Goal: Task Accomplishment & Management: Manage account settings

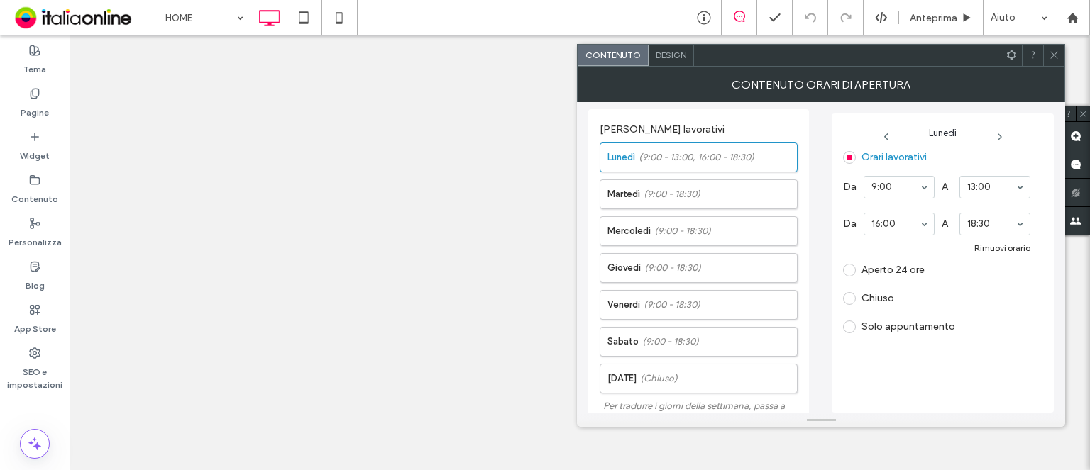
click at [1056, 53] on use at bounding box center [1054, 55] width 7 height 7
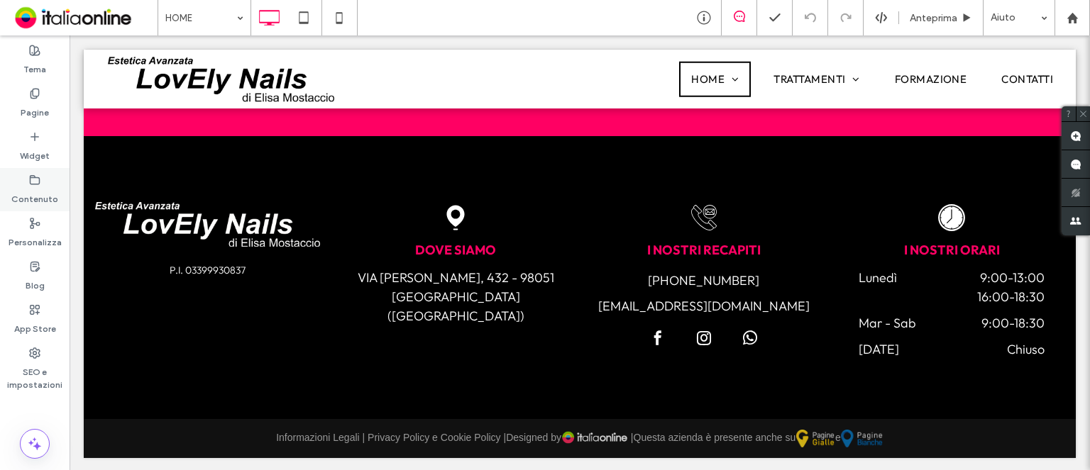
click at [43, 193] on label "Contenuto" at bounding box center [34, 196] width 47 height 20
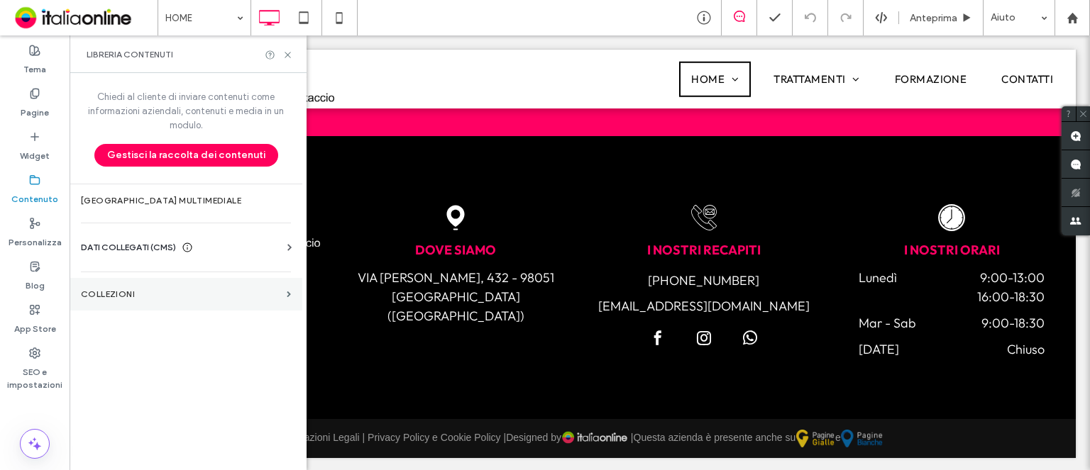
click at [244, 289] on label "COLLEZIONI" at bounding box center [181, 294] width 200 height 10
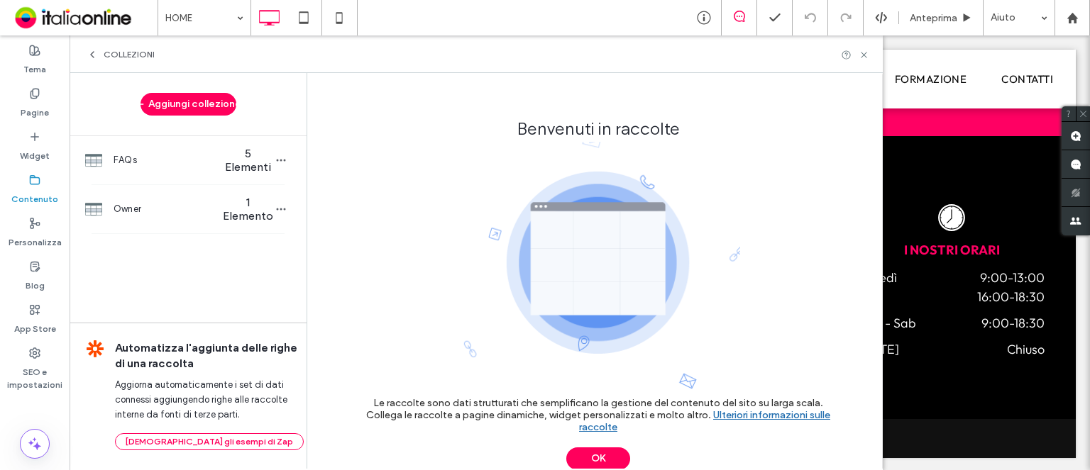
click at [23, 189] on label "Contenuto" at bounding box center [34, 196] width 47 height 20
click at [114, 55] on span "COLLEZIONI" at bounding box center [129, 54] width 51 height 11
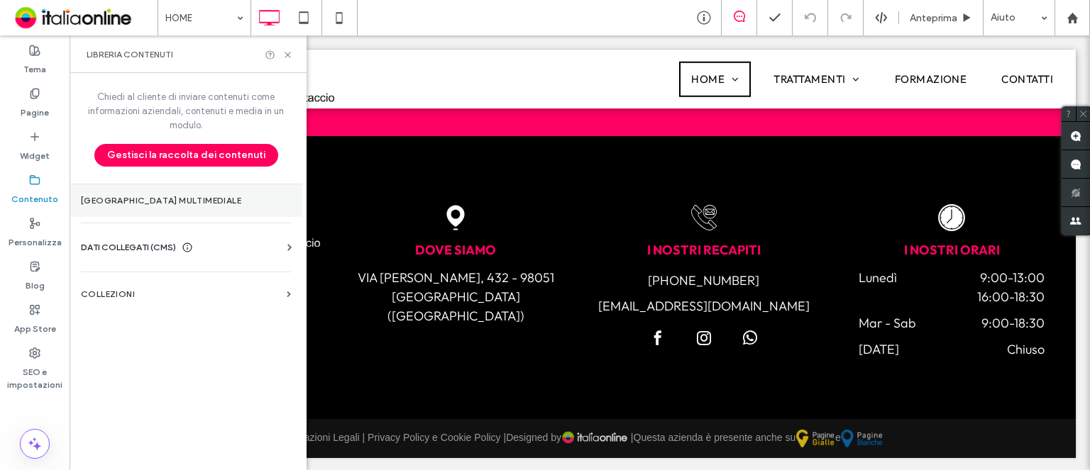
click at [163, 205] on label "Gestore multimediale" at bounding box center [186, 201] width 210 height 10
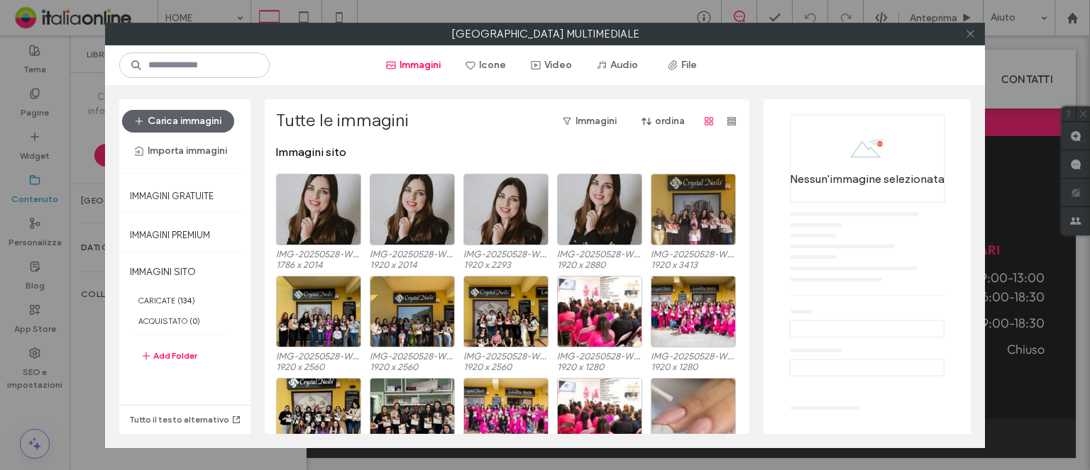
click at [974, 31] on icon at bounding box center [970, 33] width 11 height 11
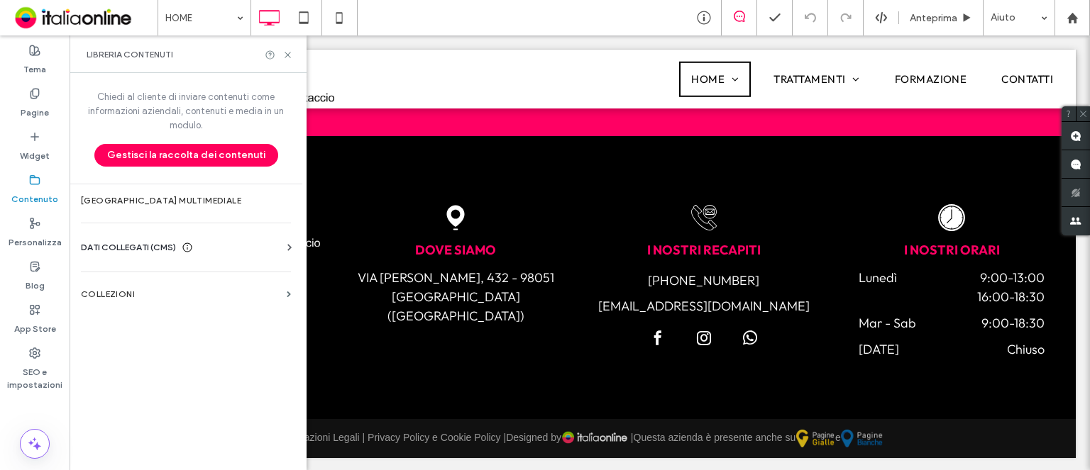
click at [111, 241] on span "DATI COLLEGATI (CMS)" at bounding box center [128, 247] width 95 height 14
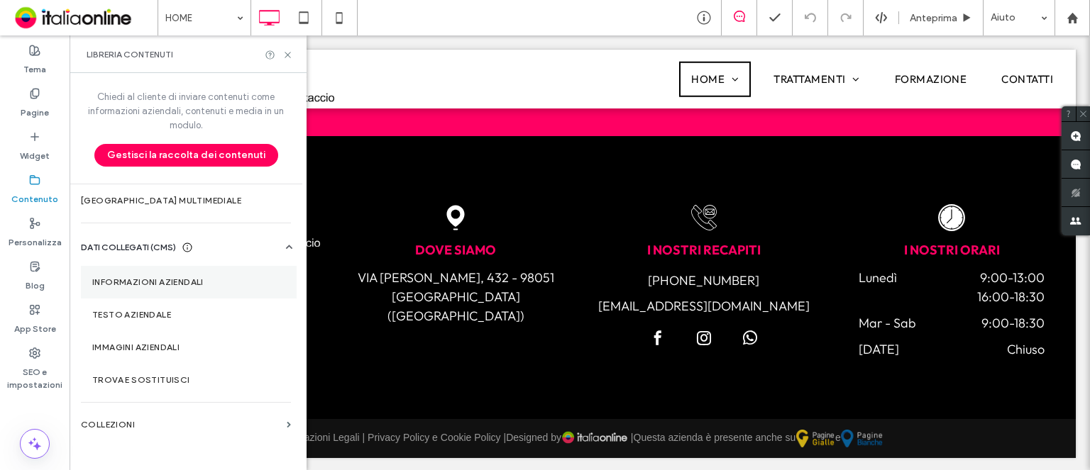
click at [131, 272] on section "Informazioni aziendali" at bounding box center [189, 282] width 216 height 33
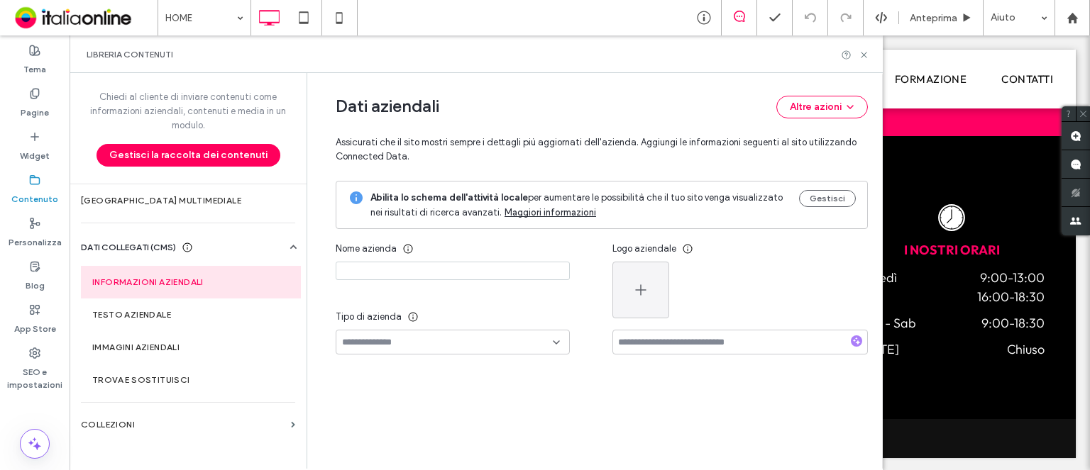
type input "**********"
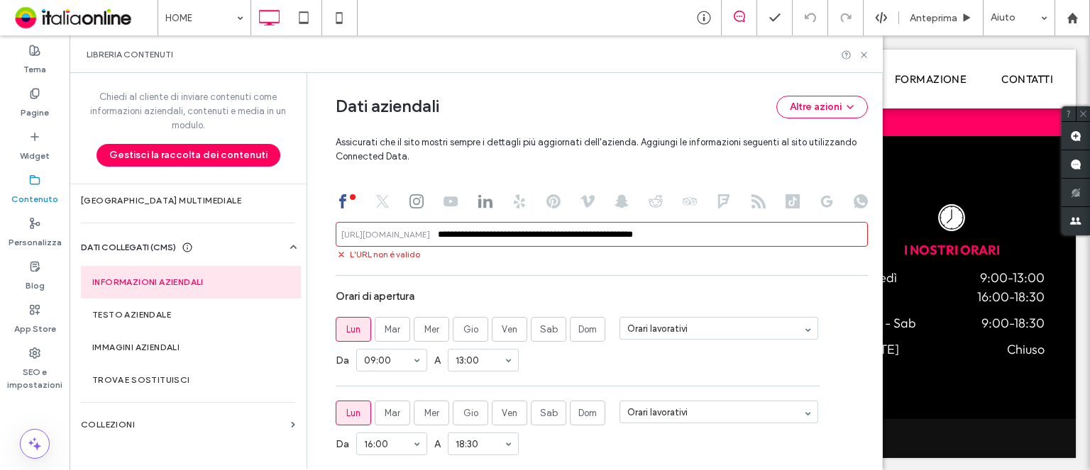
scroll to position [709, 0]
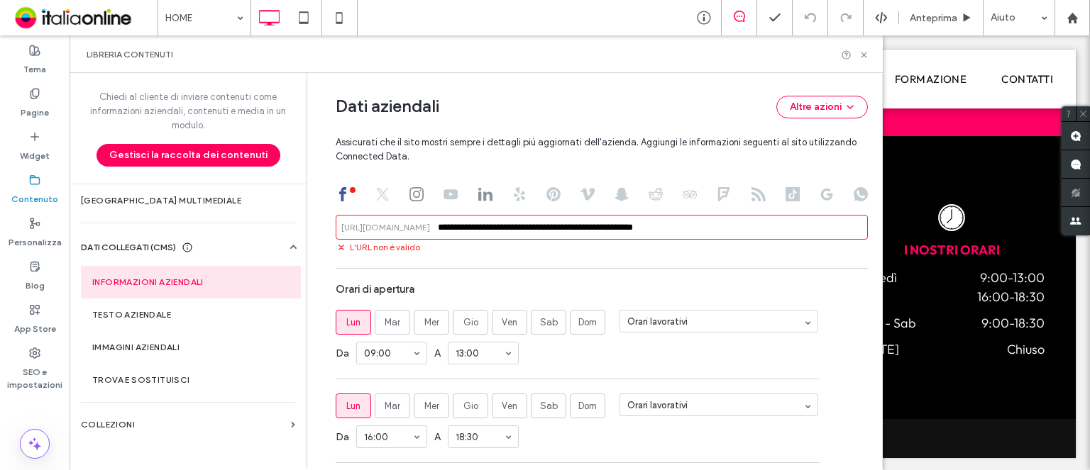
drag, startPoint x: 553, startPoint y: 227, endPoint x: 419, endPoint y: 220, distance: 135.0
click at [419, 220] on input "**********" at bounding box center [602, 227] width 532 height 25
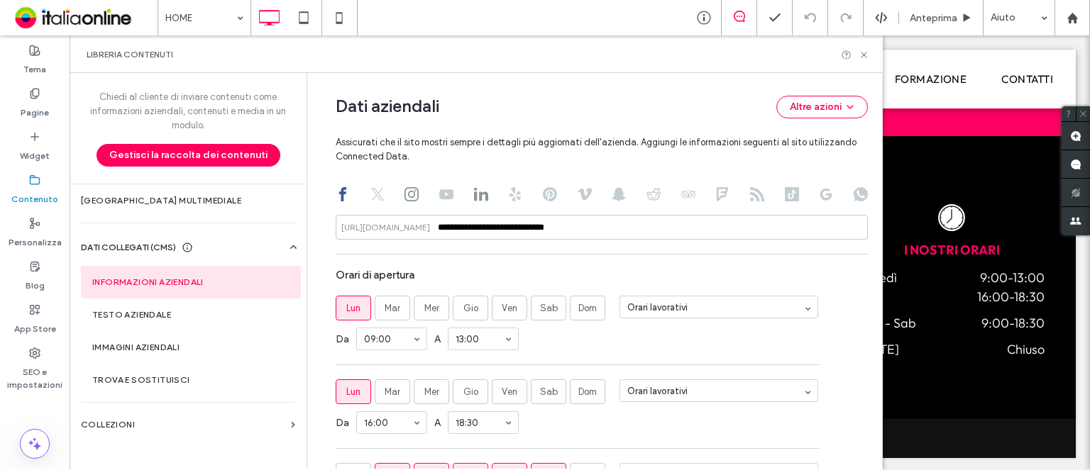
click at [424, 155] on span "Assicurati che il sito mostri sempre i dettagli più aggiornati dell'azienda. Ag…" at bounding box center [602, 140] width 532 height 45
click at [404, 192] on use at bounding box center [411, 194] width 14 height 14
type input "**********"
click at [391, 301] on span "Mar" at bounding box center [392, 308] width 16 height 14
click at [466, 304] on span "Gio" at bounding box center [470, 308] width 15 height 14
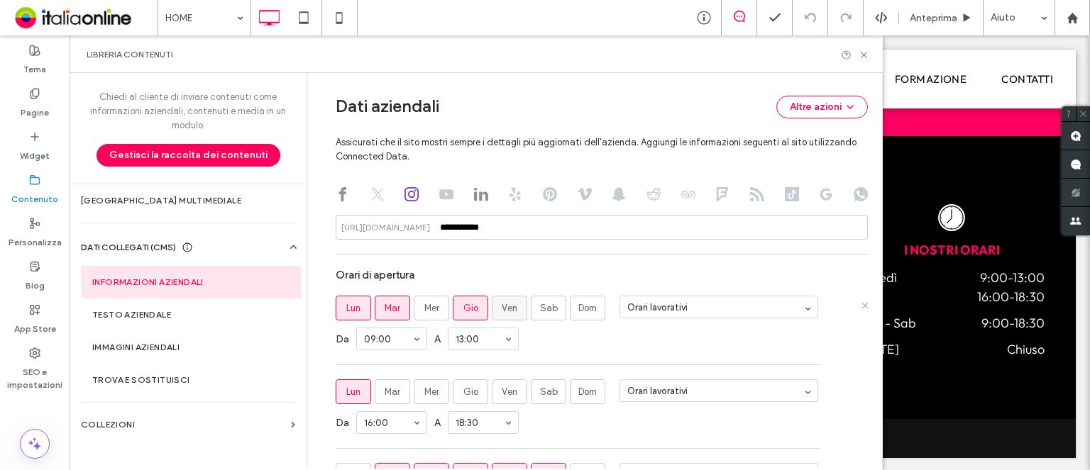
click at [505, 306] on span "Ven" at bounding box center [510, 308] width 16 height 14
click at [540, 310] on span "Sab" at bounding box center [549, 308] width 18 height 14
click at [361, 394] on label "Lun" at bounding box center [353, 392] width 35 height 25
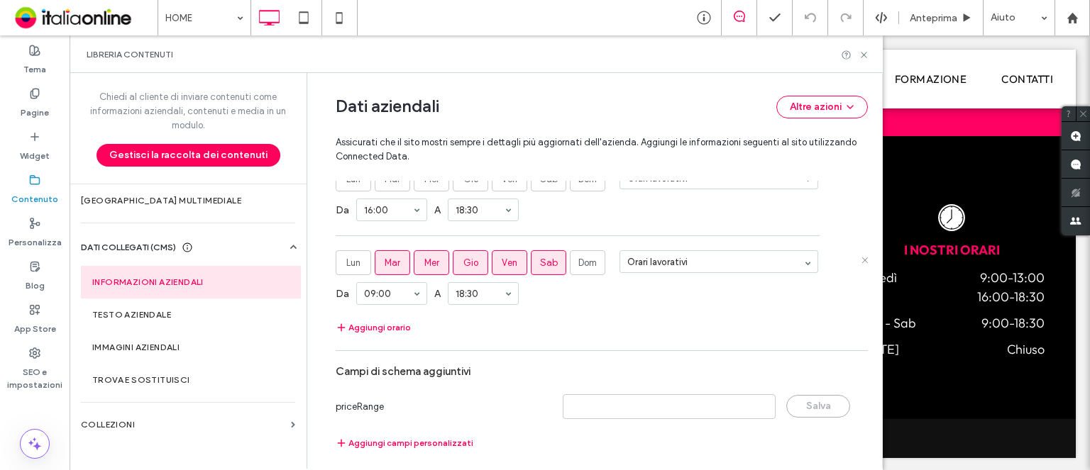
click at [392, 255] on label "Mar" at bounding box center [392, 262] width 35 height 25
click at [414, 260] on label "Mer" at bounding box center [431, 262] width 35 height 25
click at [477, 265] on label "Gio" at bounding box center [470, 262] width 35 height 25
drag, startPoint x: 507, startPoint y: 260, endPoint x: 523, endPoint y: 260, distance: 16.3
click at [507, 260] on span "Ven" at bounding box center [510, 263] width 16 height 14
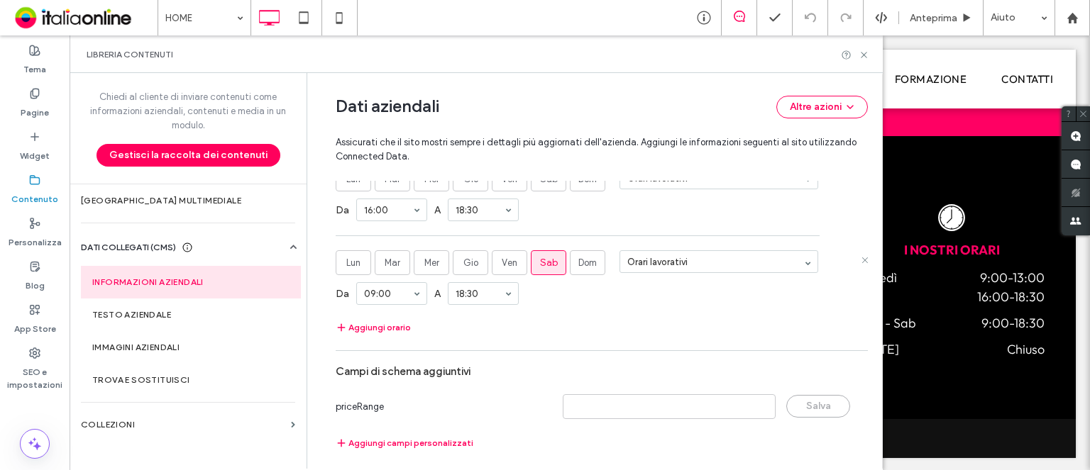
click at [544, 258] on span "Sab" at bounding box center [549, 263] width 18 height 14
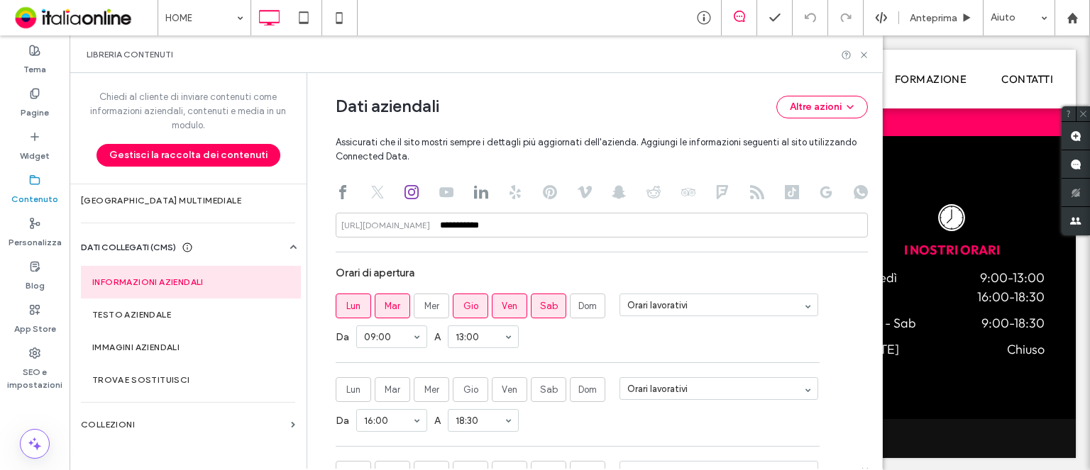
scroll to position [709, 0]
click at [661, 343] on div "Da 09:00 A 13:00" at bounding box center [602, 339] width 532 height 37
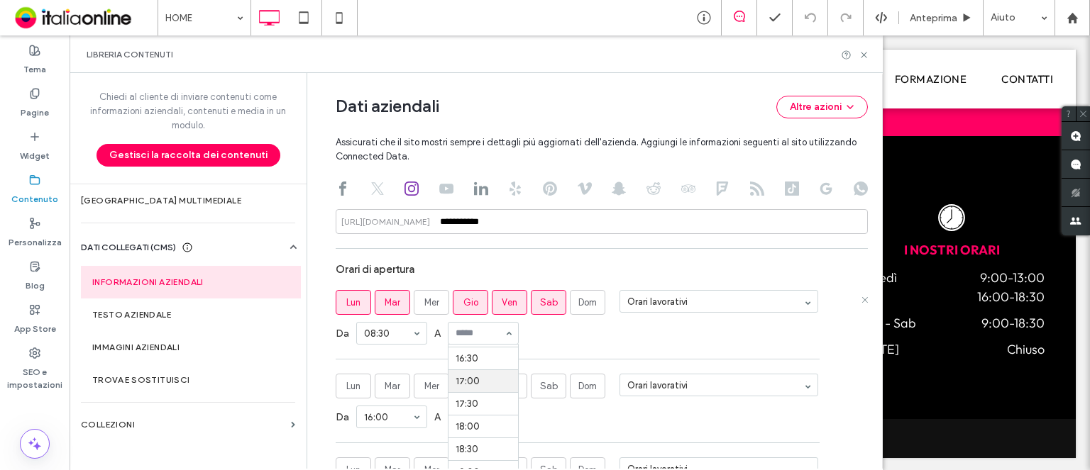
scroll to position [817, 0]
click at [577, 338] on div "Da 08:30 A 18:00" at bounding box center [602, 333] width 532 height 37
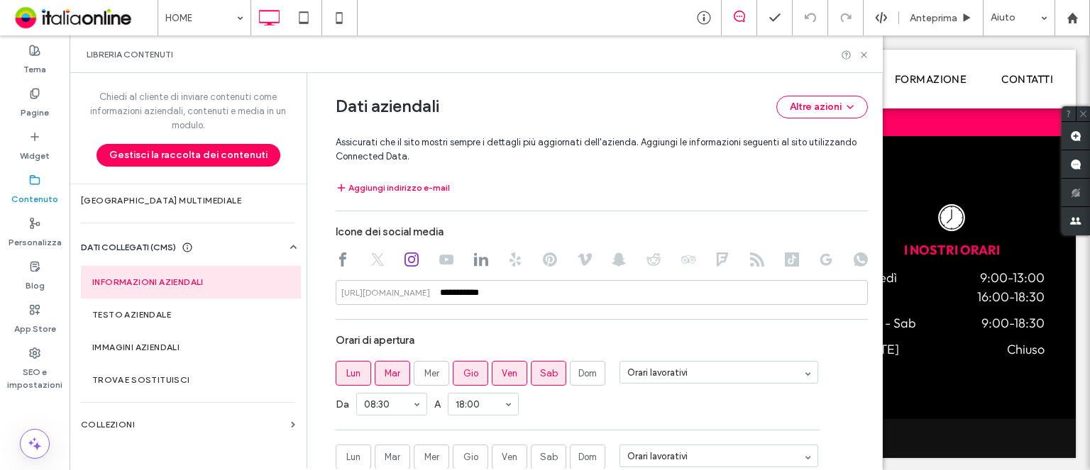
click at [604, 332] on div "Orari di apertura" at bounding box center [602, 340] width 532 height 27
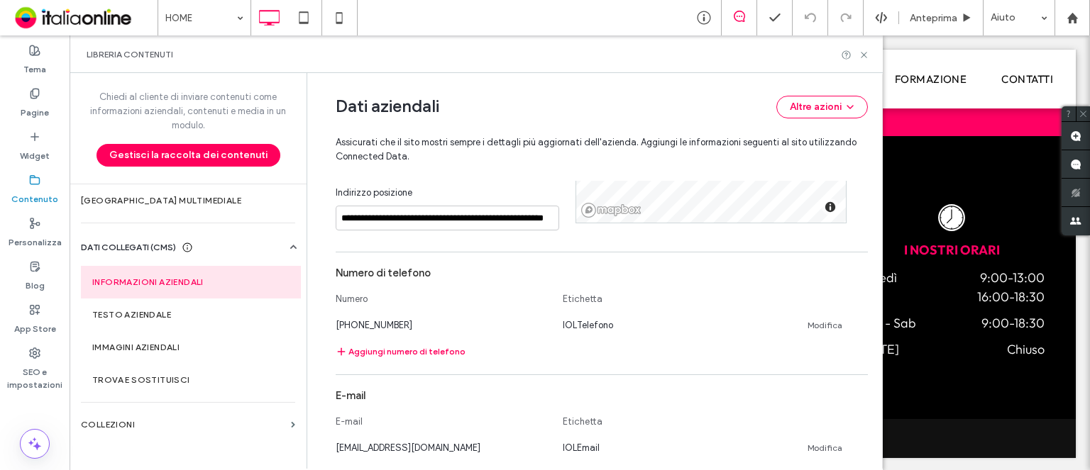
scroll to position [148, 0]
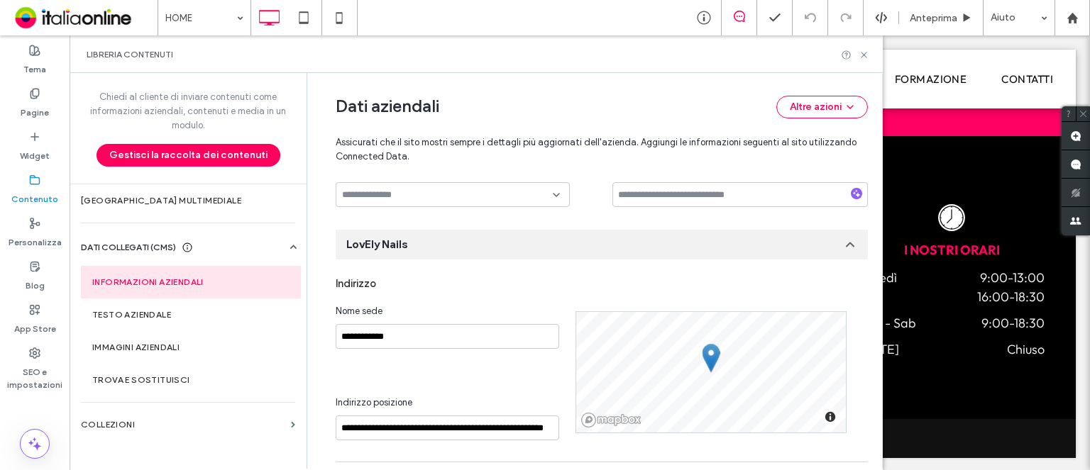
click at [870, 55] on div "Libreria contenuti" at bounding box center [476, 54] width 813 height 38
click at [868, 55] on icon at bounding box center [863, 55] width 11 height 11
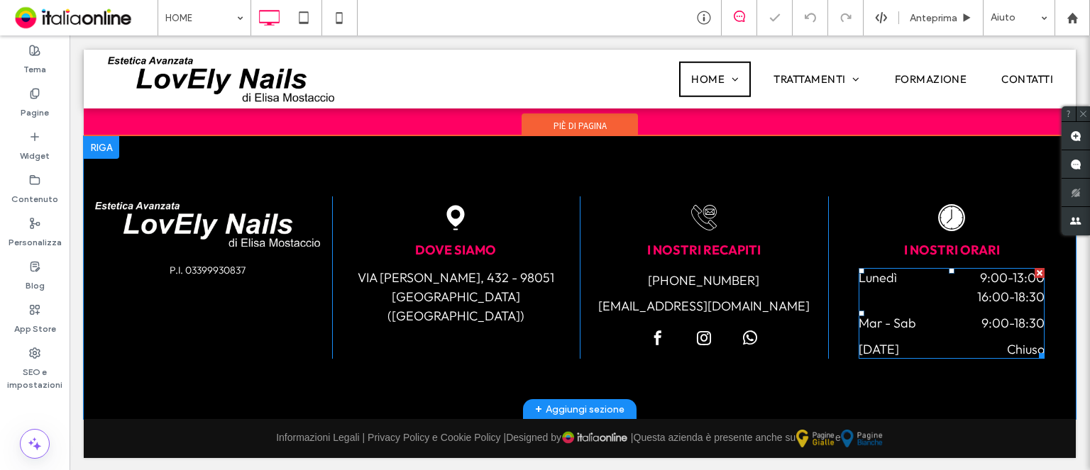
click at [945, 320] on dd "9:00 - 18:30" at bounding box center [990, 323] width 110 height 19
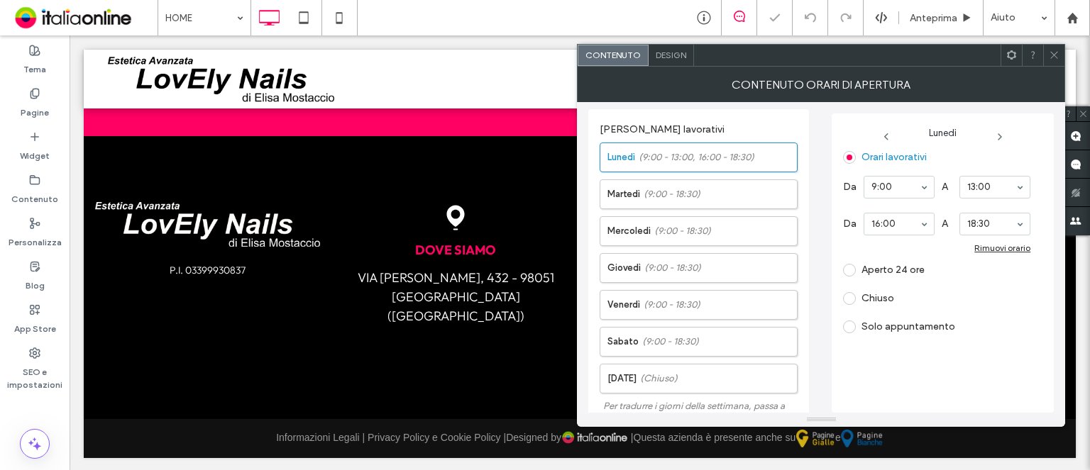
click at [1054, 62] on span at bounding box center [1053, 55] width 11 height 21
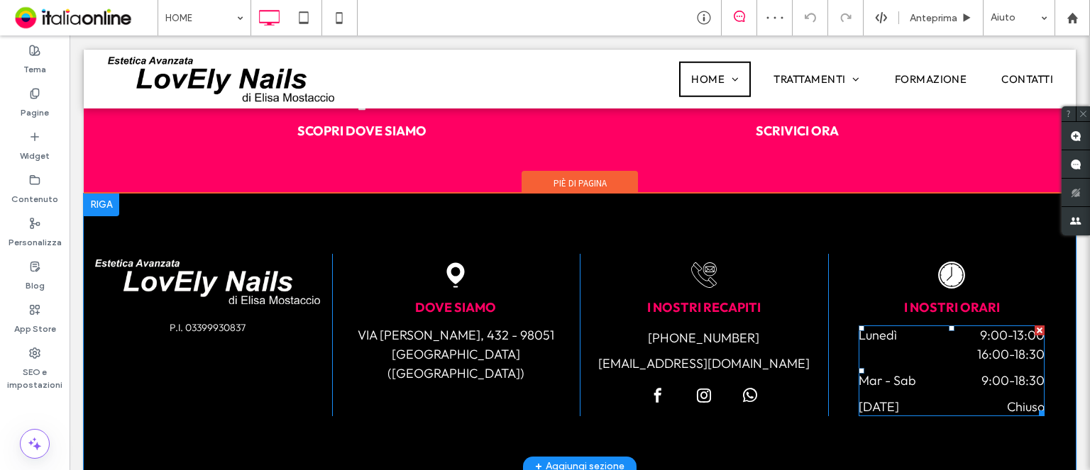
scroll to position [2744, 0]
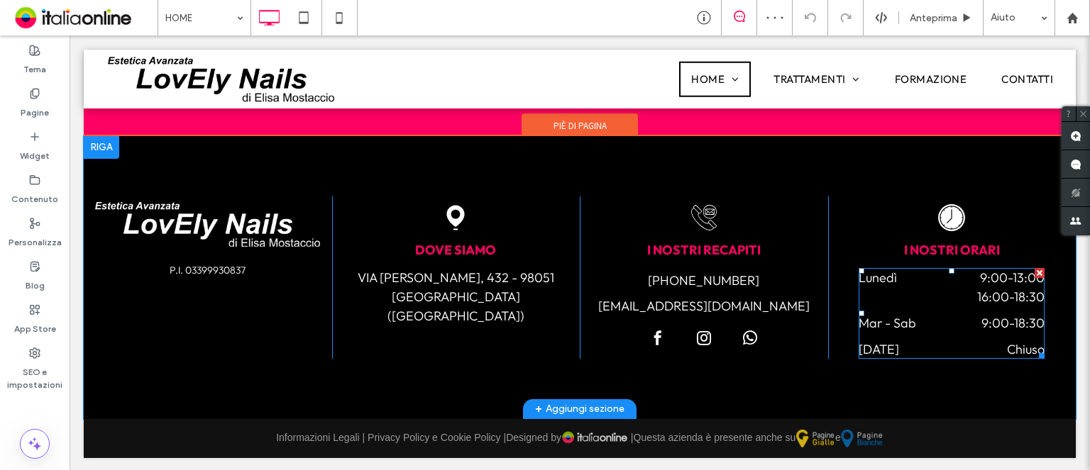
click at [905, 317] on dt "Mar - Sab" at bounding box center [895, 323] width 74 height 19
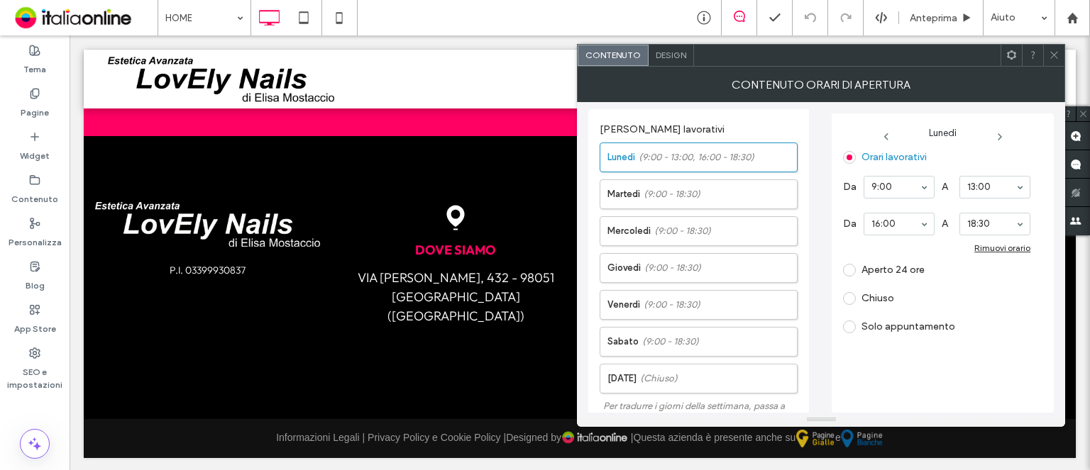
click at [673, 57] on span "Design" at bounding box center [670, 55] width 31 height 11
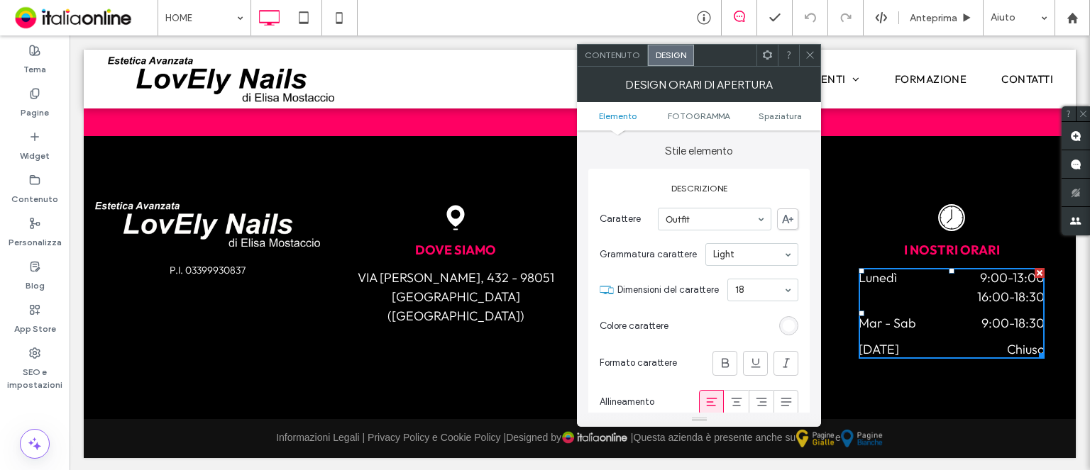
click at [811, 48] on span at bounding box center [809, 55] width 11 height 21
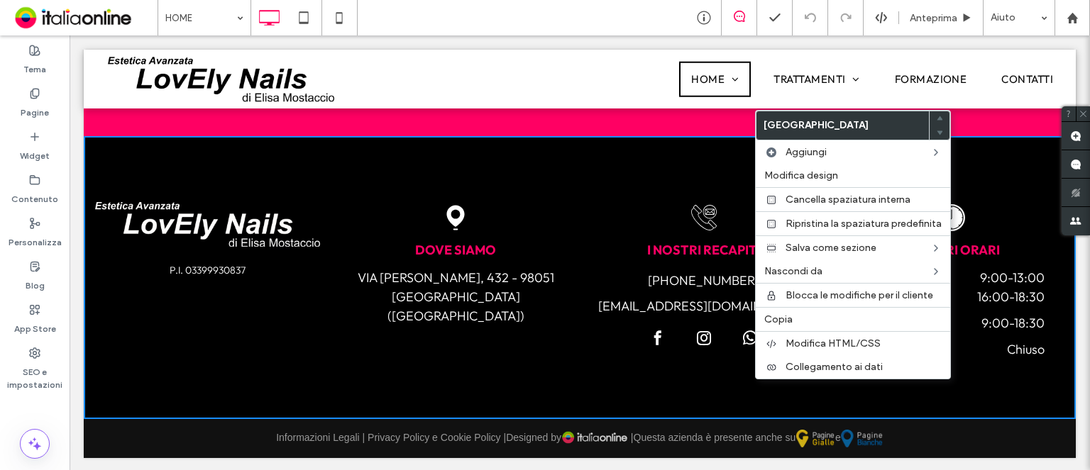
click at [1014, 319] on time "18:30" at bounding box center [1029, 323] width 31 height 16
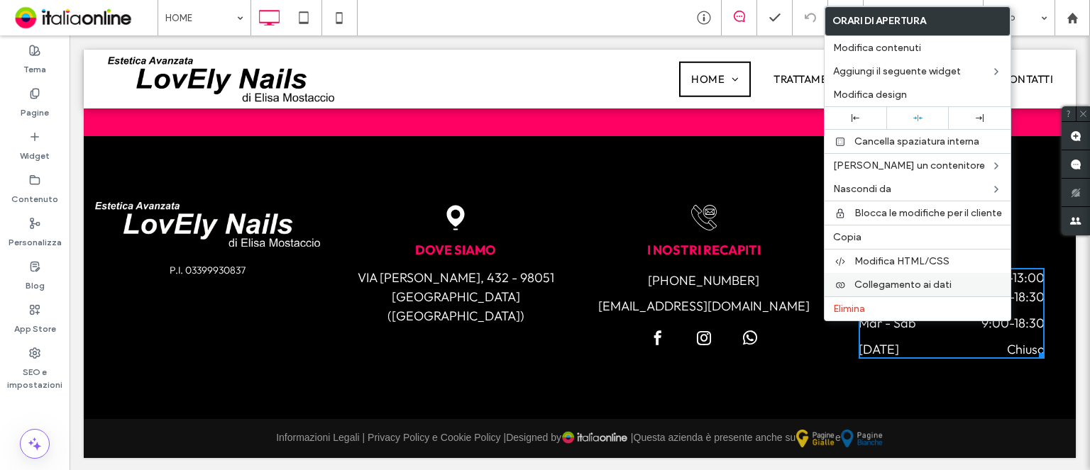
click at [891, 273] on div "Collegamento ai dati" at bounding box center [917, 284] width 186 height 23
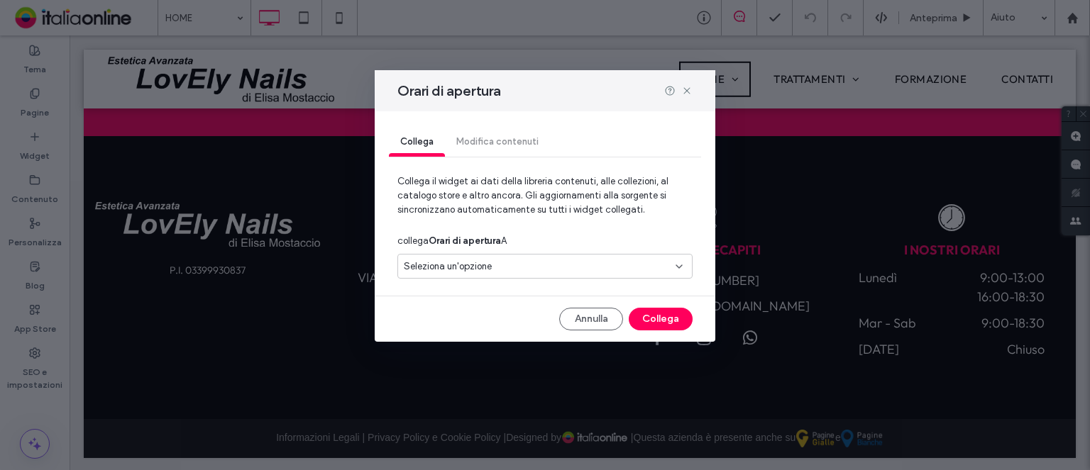
click at [530, 255] on div "Seleziona un'opzione" at bounding box center [544, 266] width 295 height 25
click at [461, 308] on div "LovEly Nails" at bounding box center [545, 316] width 294 height 25
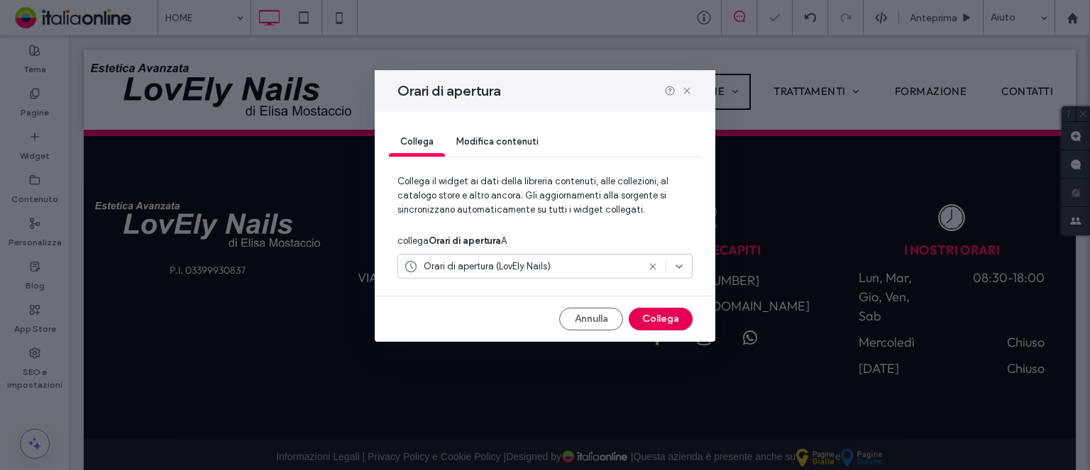
click at [638, 317] on button "Collega" at bounding box center [661, 319] width 64 height 23
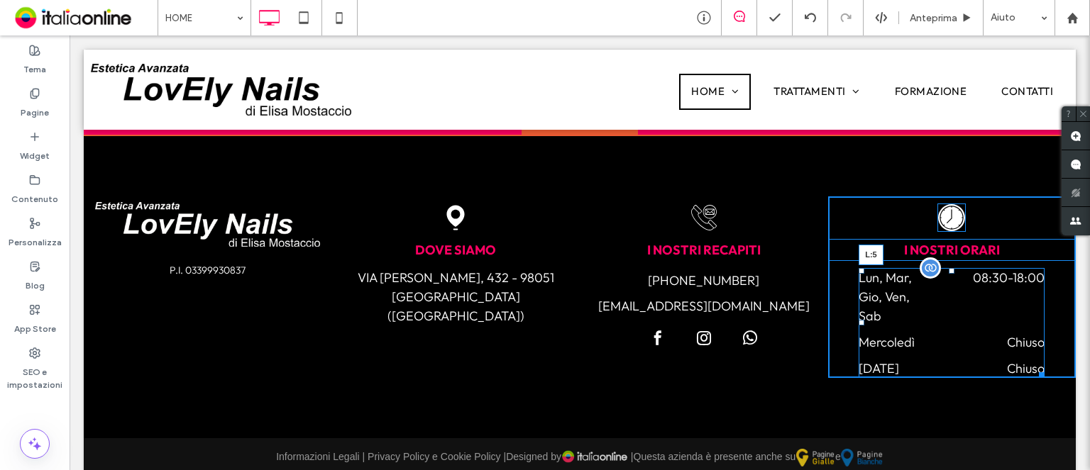
drag, startPoint x: 851, startPoint y: 319, endPoint x: 826, endPoint y: 319, distance: 25.5
click at [858, 320] on div at bounding box center [861, 323] width 6 height 6
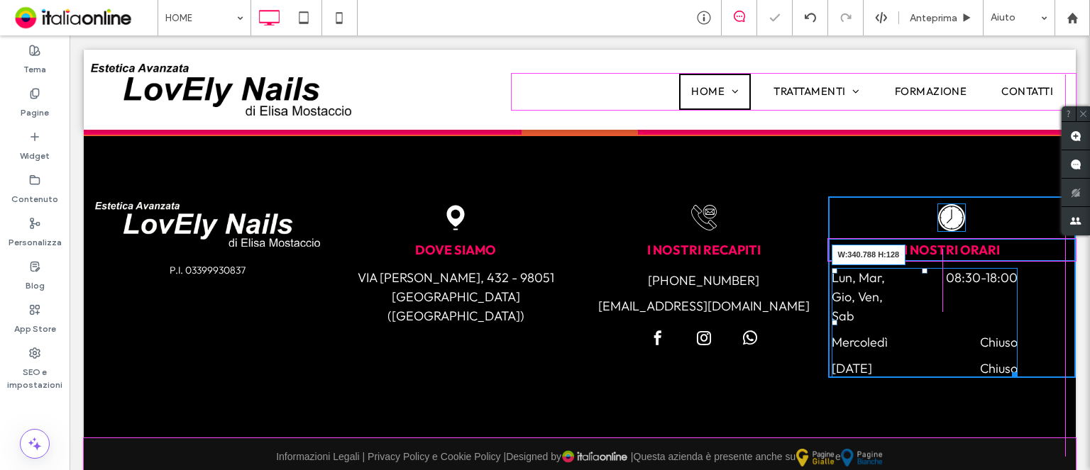
scroll to position [2765, 0]
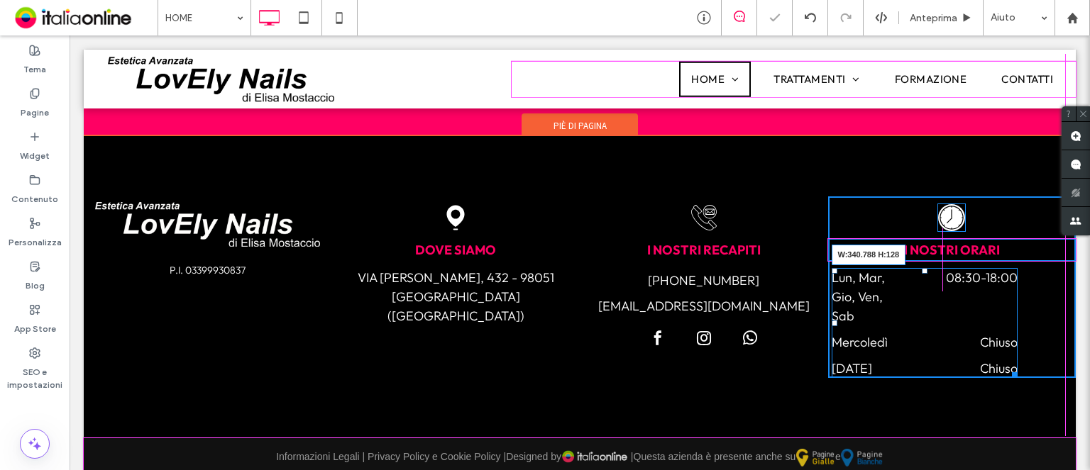
drag, startPoint x: 1007, startPoint y: 374, endPoint x: 1061, endPoint y: 365, distance: 55.3
click at [1061, 365] on div "CLOCK I NOSTRI ORARI Lun, Mar, Gio, Ven, Sab 08:30 - 18:00 Mercoledì Chiuso Dom…" at bounding box center [952, 288] width 248 height 182
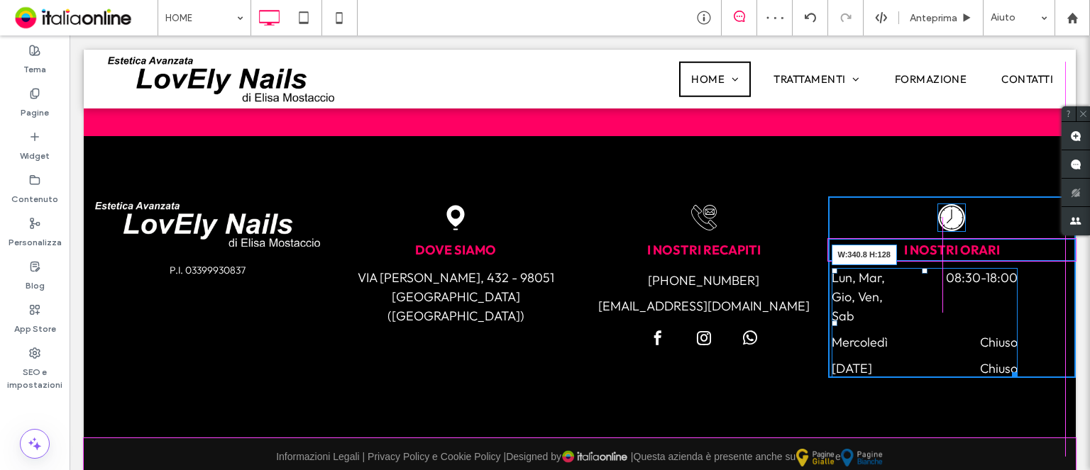
drag, startPoint x: 1003, startPoint y: 370, endPoint x: 1082, endPoint y: 361, distance: 79.2
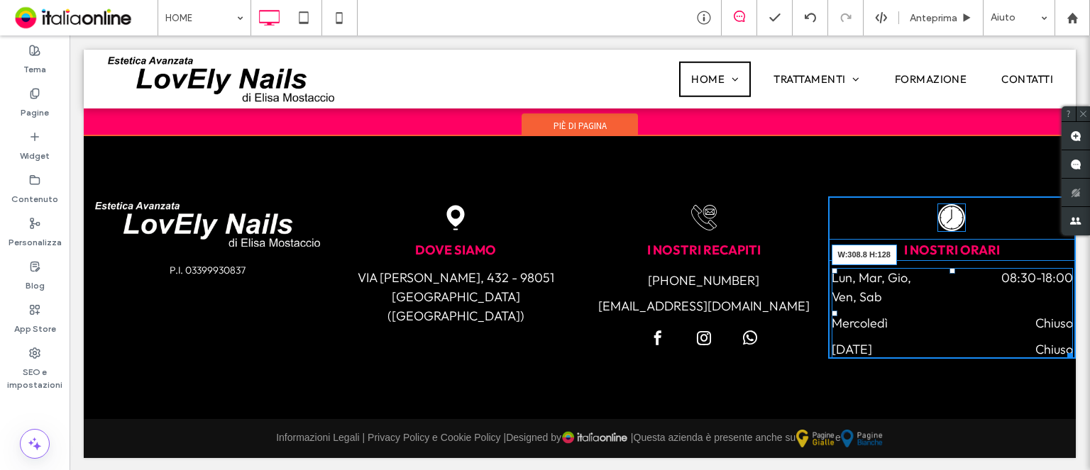
drag, startPoint x: 1064, startPoint y: 355, endPoint x: 1040, endPoint y: 360, distance: 24.5
click at [1040, 360] on div "P.I. 03399930837 Click To Paste ADDRESS DOVE SIAMO VIA KENNEDY, 432 - 98051 BAR…" at bounding box center [580, 277] width 992 height 283
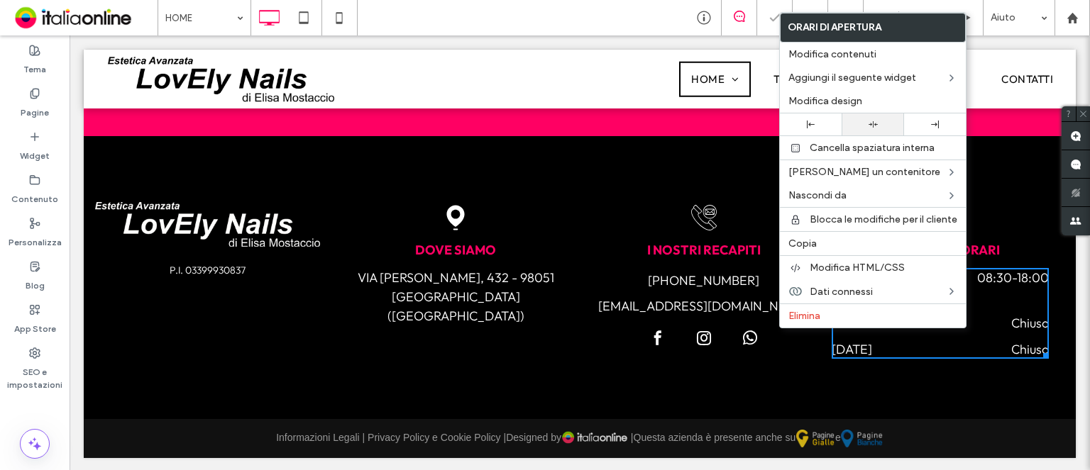
click at [878, 130] on div at bounding box center [872, 125] width 62 height 22
click at [990, 388] on div "P.I. 03399930837 Click To Paste ADDRESS DOVE SIAMO VIA KENNEDY, 432 - 98051 BAR…" at bounding box center [580, 277] width 992 height 283
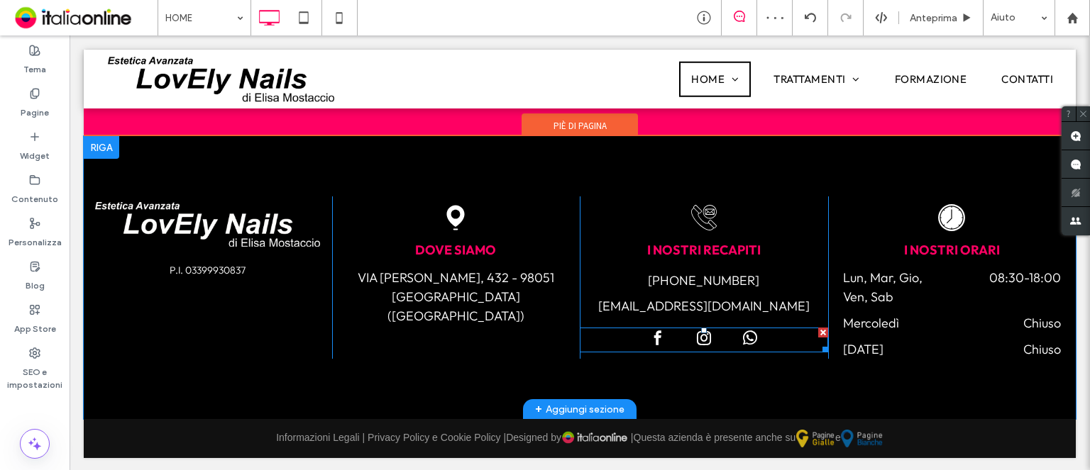
click at [766, 340] on div at bounding box center [704, 340] width 248 height 25
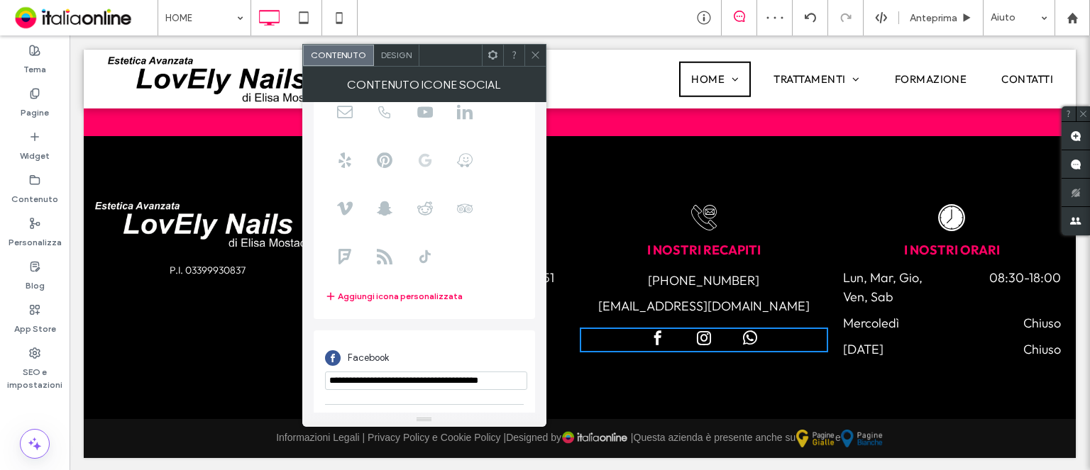
scroll to position [248, 0]
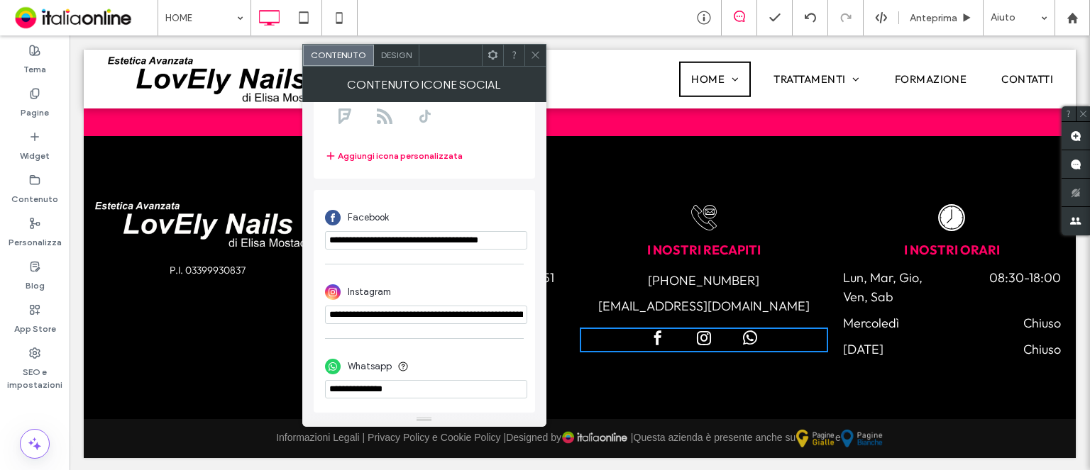
click at [537, 51] on icon at bounding box center [535, 55] width 11 height 11
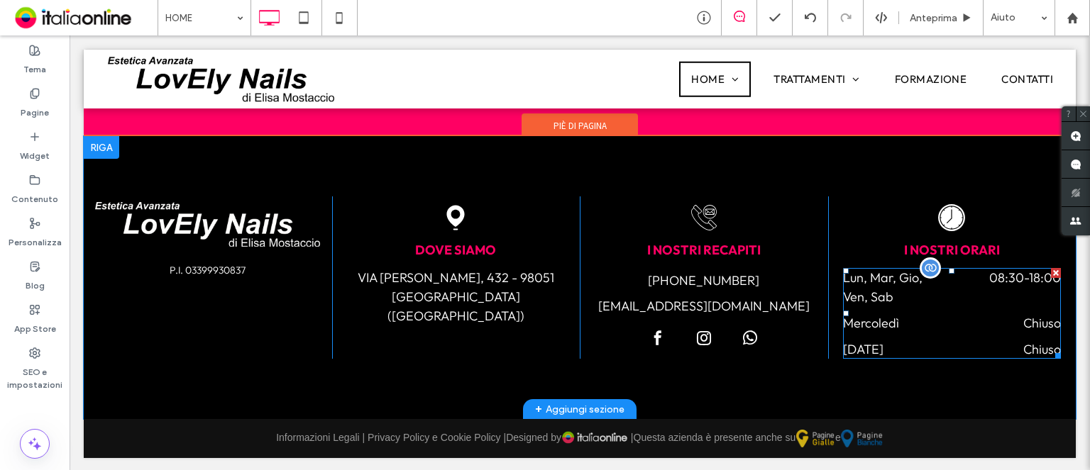
click at [963, 330] on dd "Chiuso" at bounding box center [996, 323] width 128 height 19
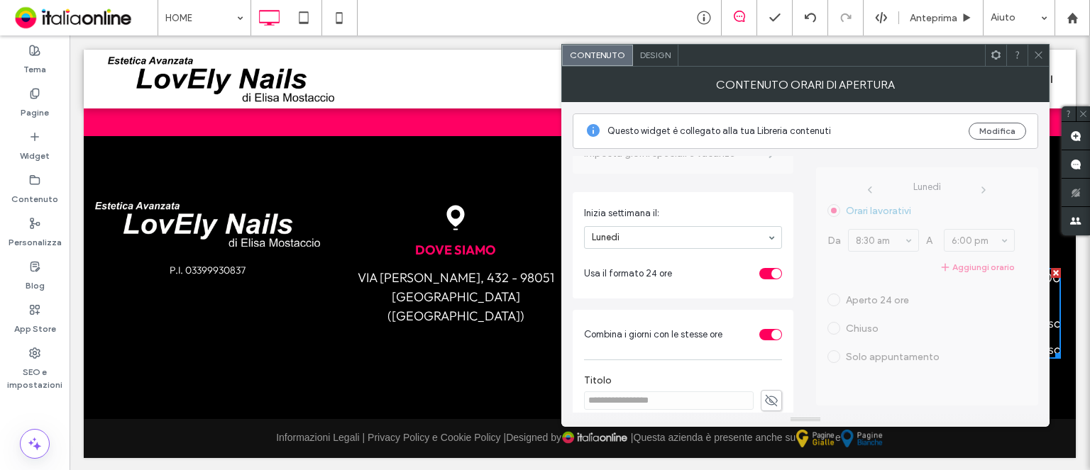
scroll to position [365, 0]
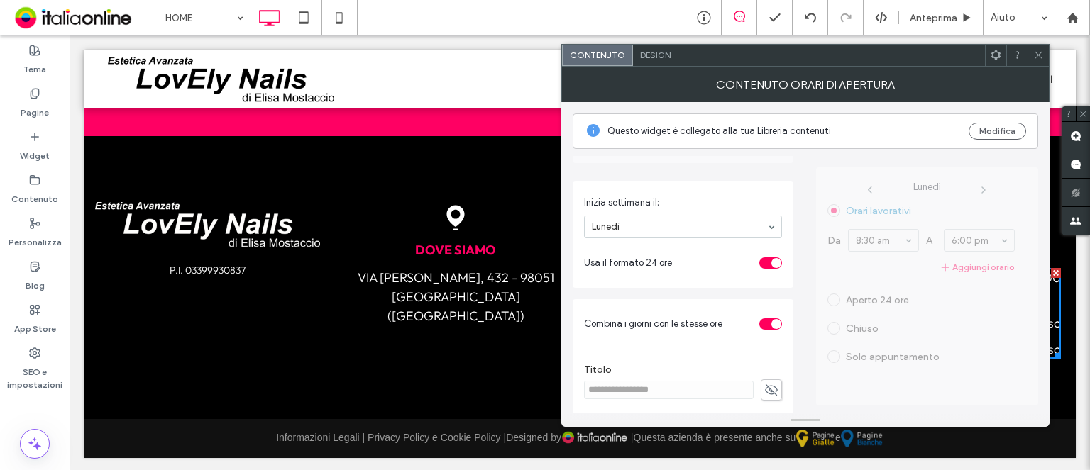
click at [1034, 53] on icon at bounding box center [1038, 55] width 11 height 11
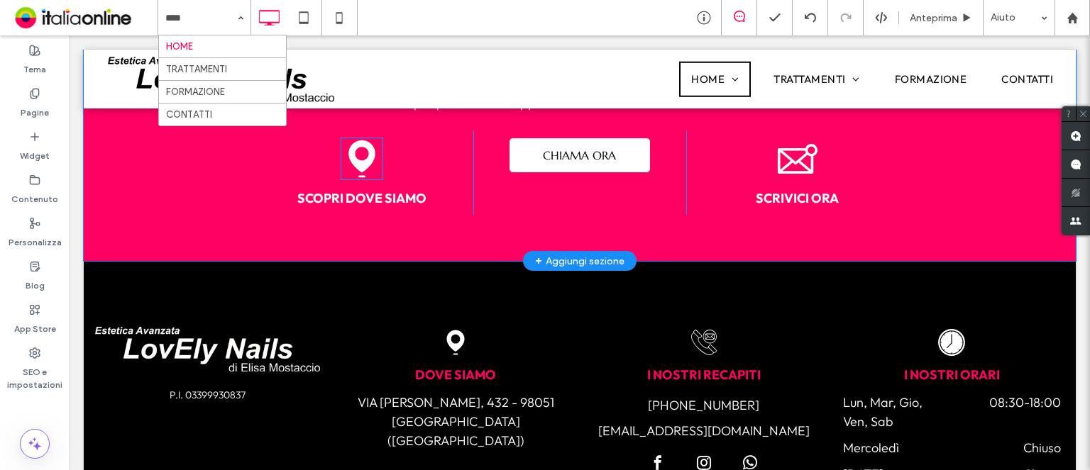
scroll to position [2554, 0]
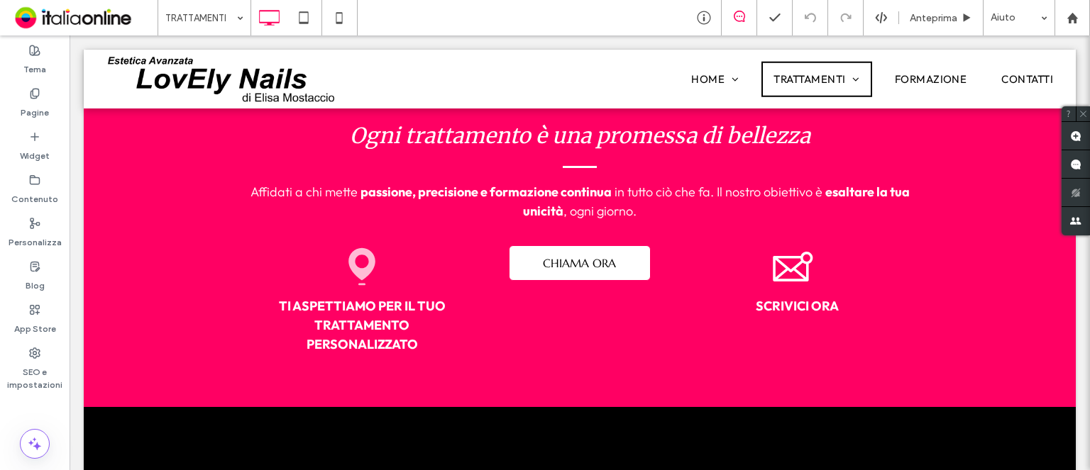
scroll to position [3476, 0]
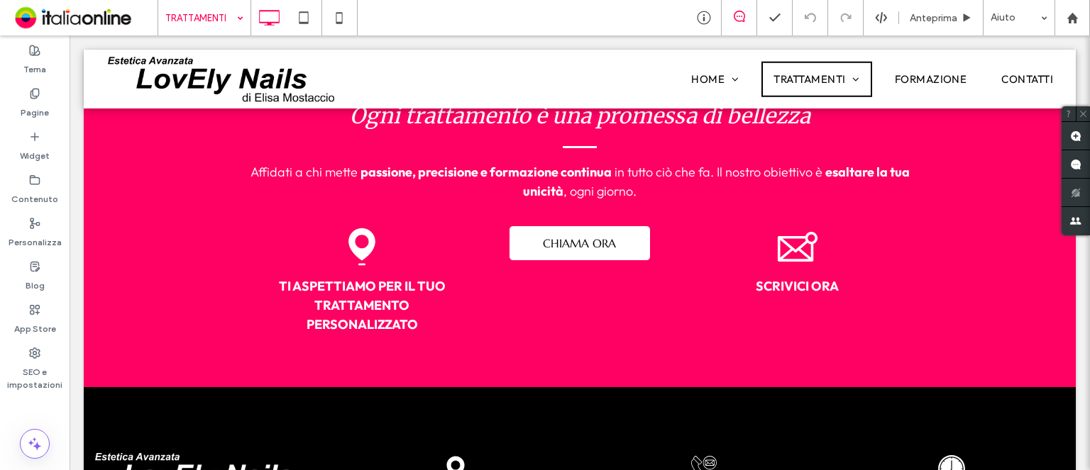
click at [181, 24] on input at bounding box center [200, 17] width 71 height 35
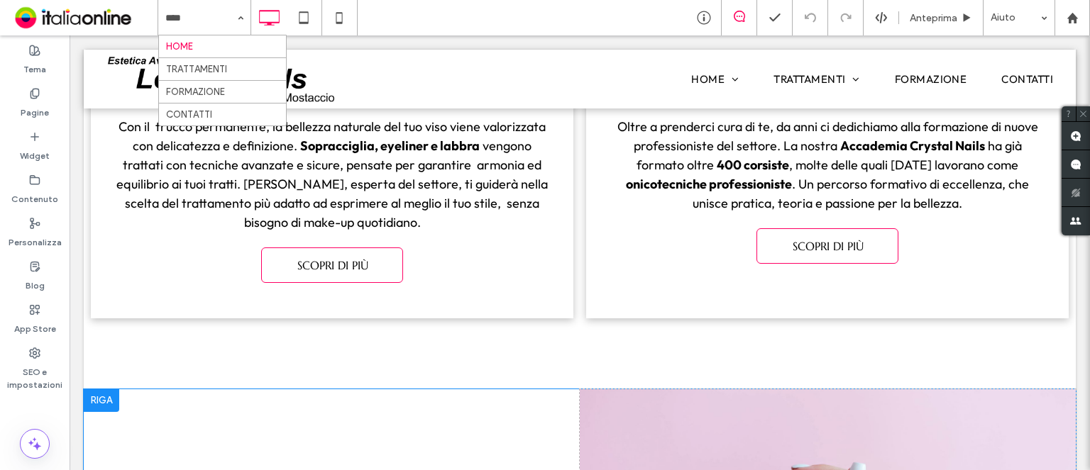
scroll to position [1348, 0]
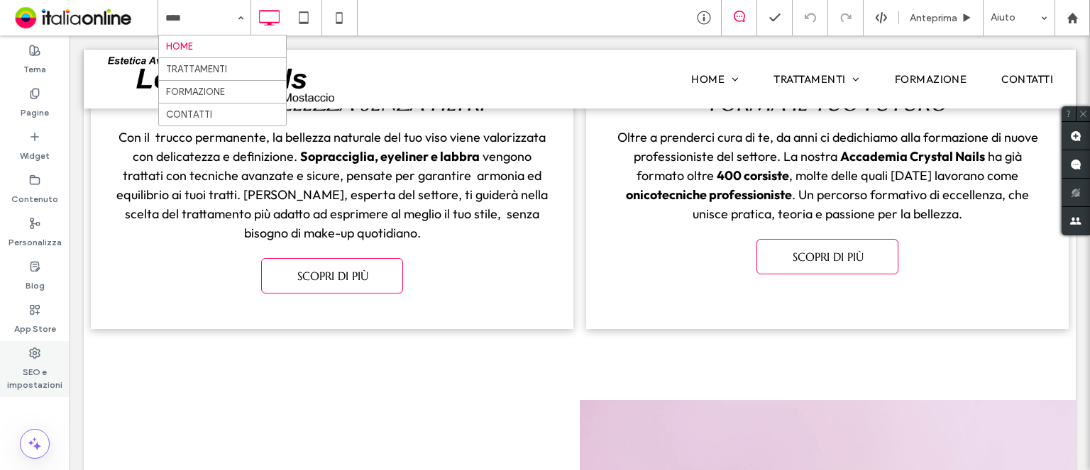
click at [31, 349] on use at bounding box center [35, 353] width 10 height 10
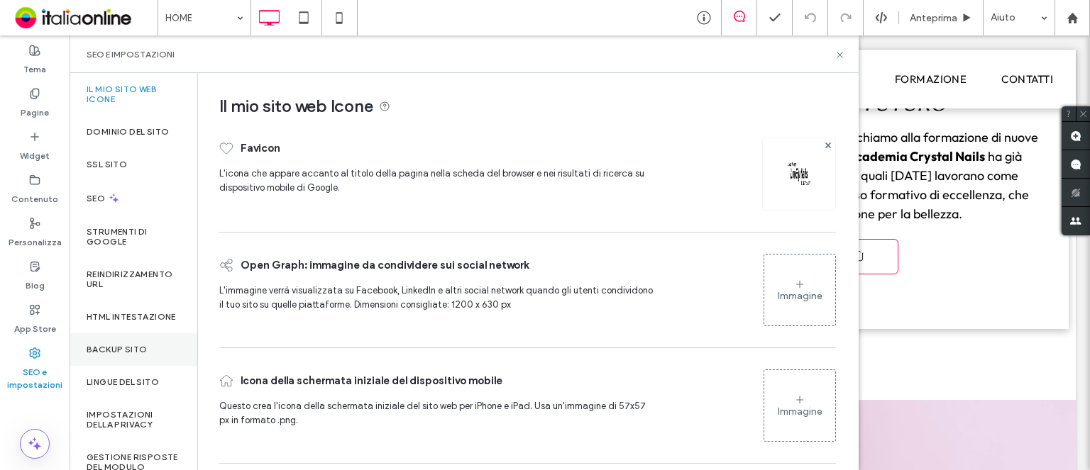
click at [138, 355] on label "Backup sito" at bounding box center [117, 350] width 60 height 10
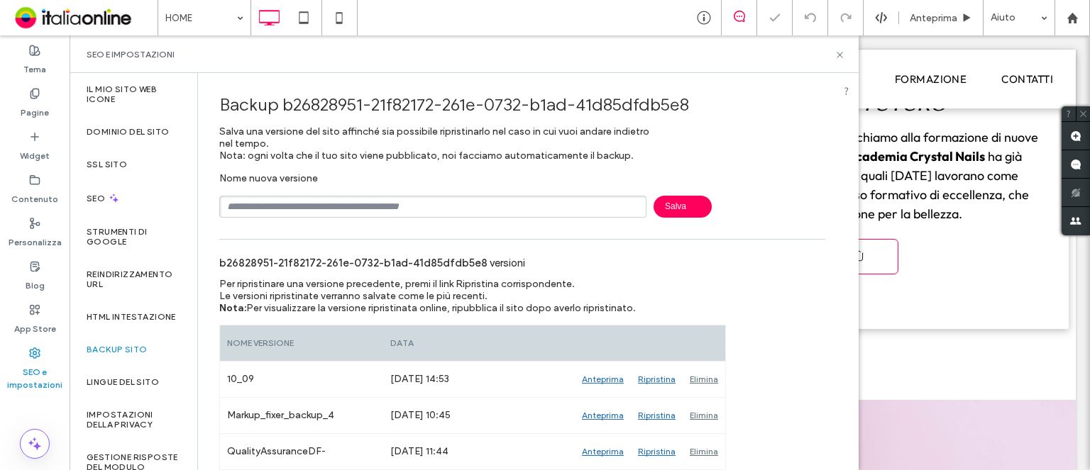
click at [355, 199] on input "text" at bounding box center [432, 207] width 427 height 22
type input "*****"
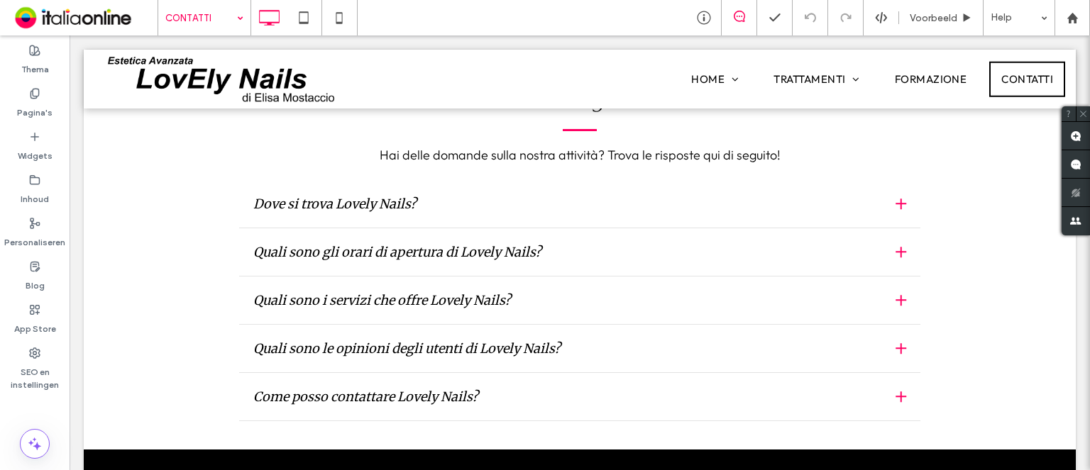
scroll to position [1398, 0]
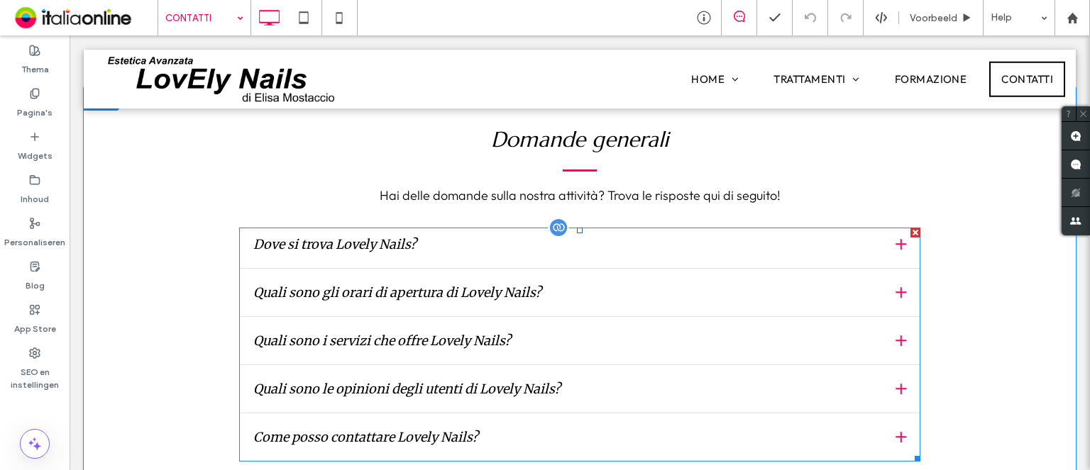
click at [589, 287] on span at bounding box center [579, 345] width 681 height 234
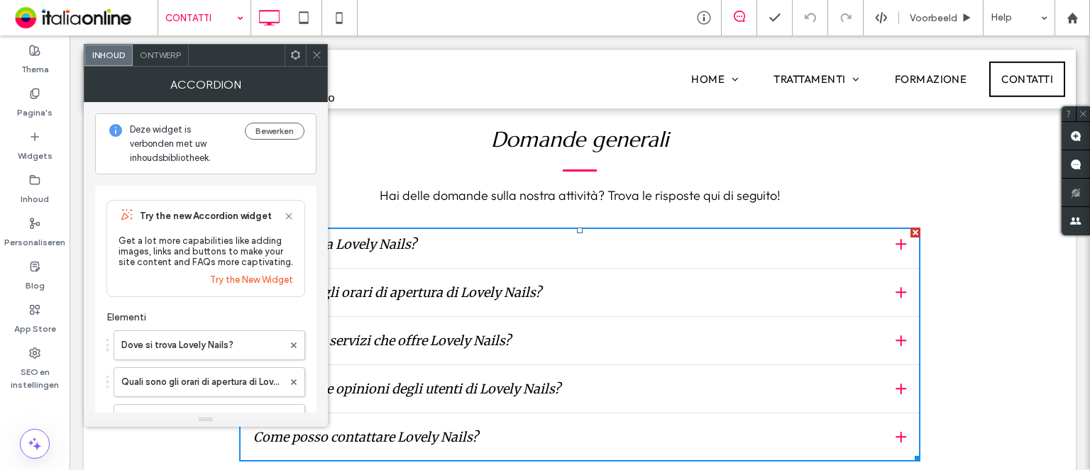
scroll to position [71, 0]
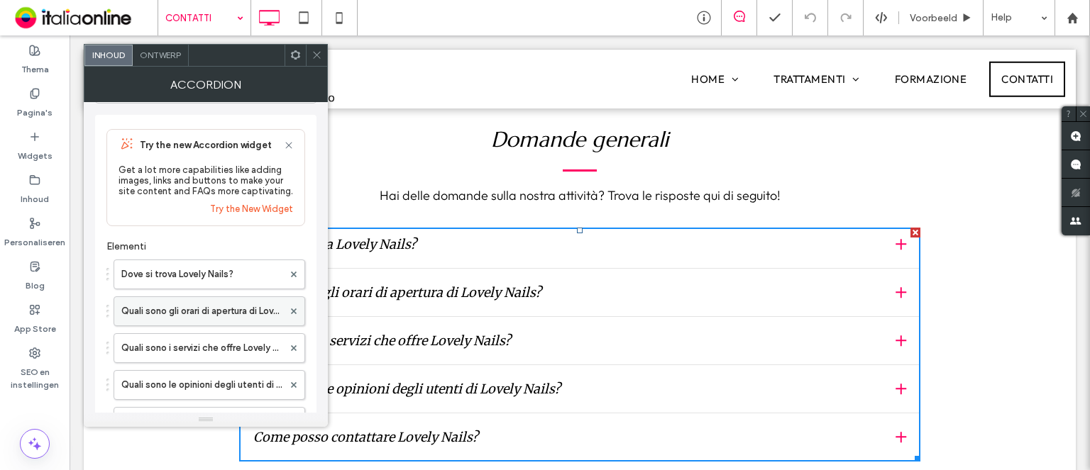
click at [222, 308] on label "Quali sono gli orari di apertura di Lovely Nails?" at bounding box center [202, 311] width 162 height 28
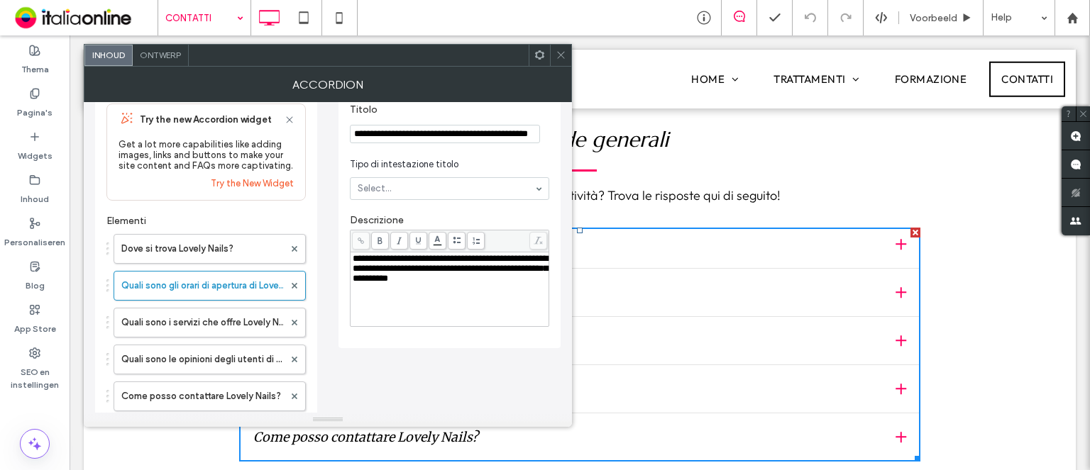
click at [497, 277] on div "**********" at bounding box center [450, 269] width 194 height 30
drag, startPoint x: 493, startPoint y: 280, endPoint x: 495, endPoint y: 258, distance: 22.8
click at [495, 258] on div "**********" at bounding box center [450, 269] width 194 height 30
click at [475, 336] on div "**********" at bounding box center [449, 218] width 222 height 259
drag, startPoint x: 485, startPoint y: 299, endPoint x: 304, endPoint y: 234, distance: 193.0
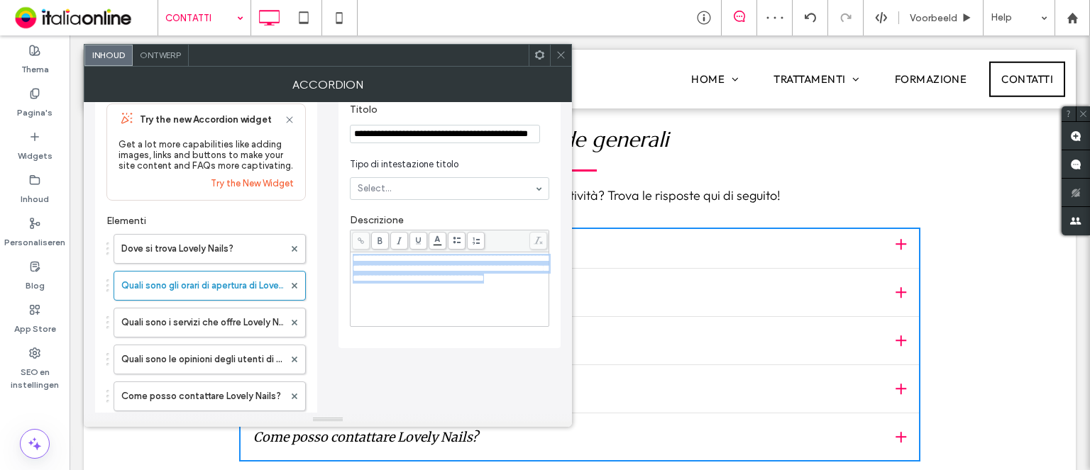
click at [304, 234] on div "**********" at bounding box center [327, 358] width 465 height 561
copy span "**********"
click at [482, 310] on div "**********" at bounding box center [450, 289] width 194 height 71
drag, startPoint x: 450, startPoint y: 294, endPoint x: 371, endPoint y: 255, distance: 87.9
click at [352, 250] on div "**********" at bounding box center [449, 278] width 199 height 97
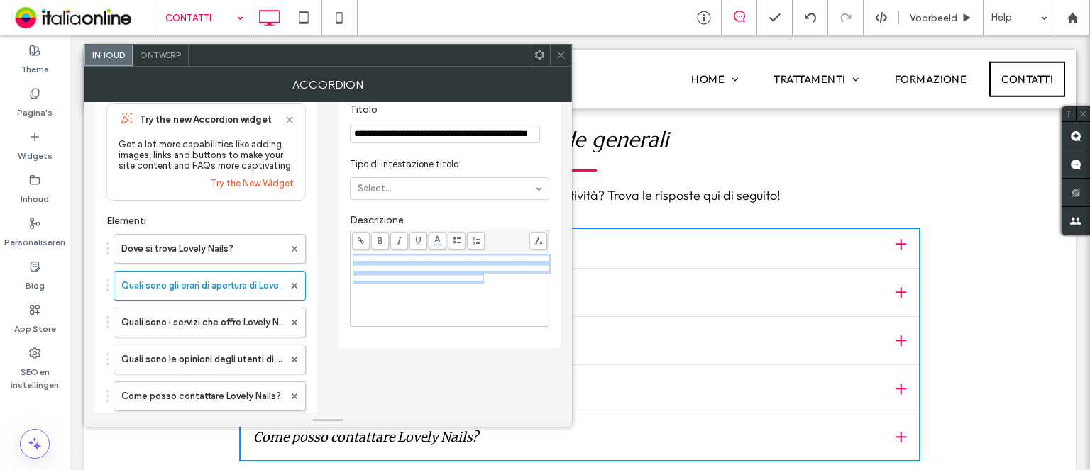
copy span "**********"
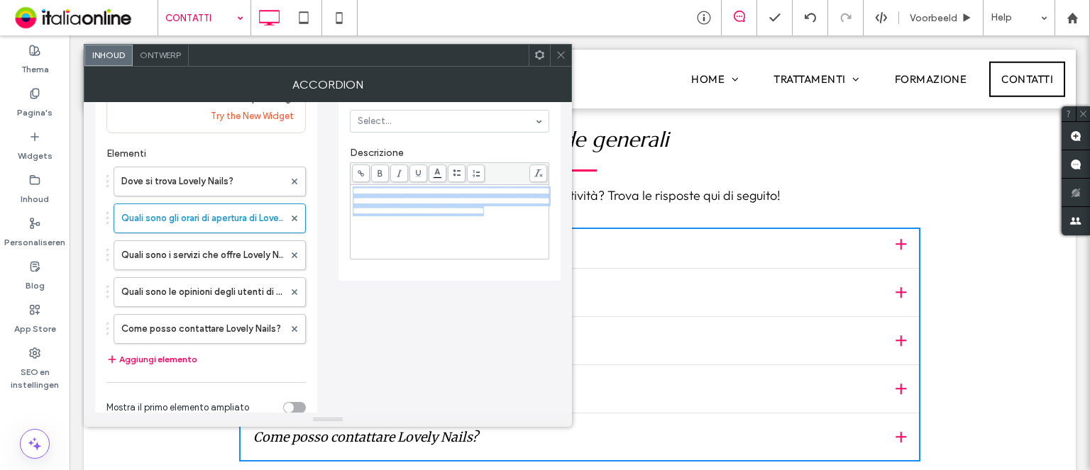
scroll to position [213, 0]
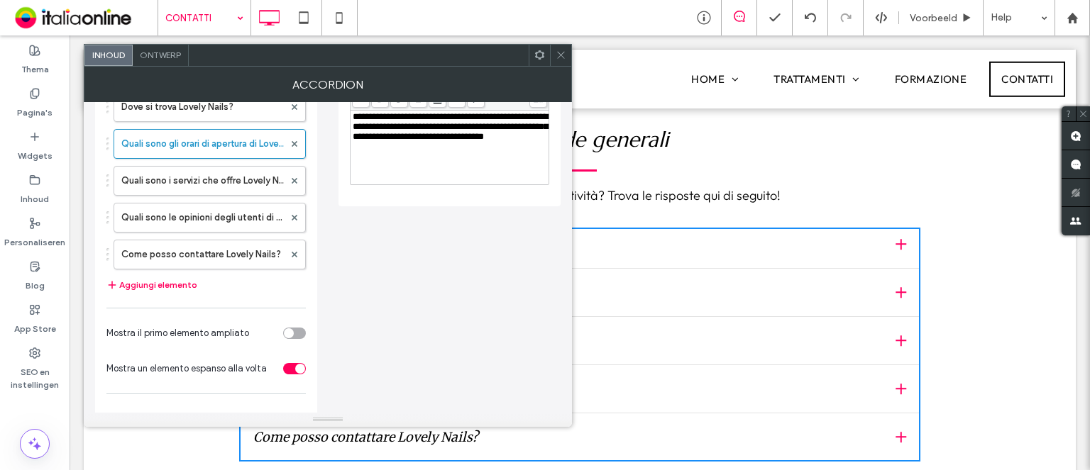
click at [565, 50] on icon at bounding box center [560, 55] width 11 height 11
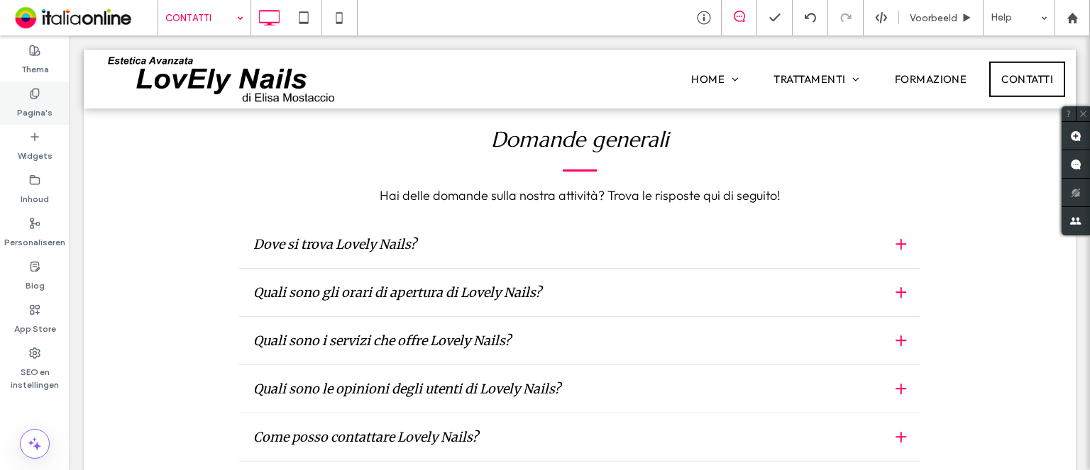
click at [32, 111] on label "Pagina's" at bounding box center [34, 109] width 35 height 20
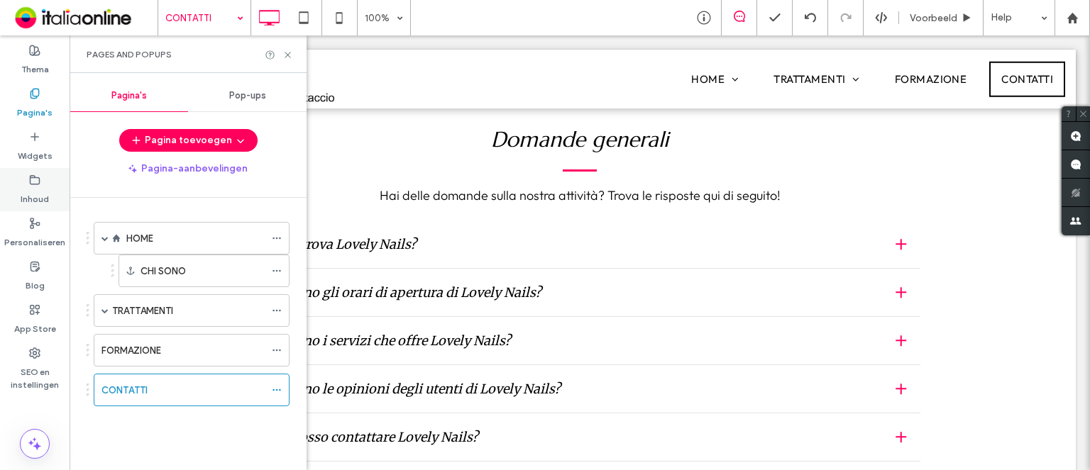
click at [47, 180] on div "Inhoud" at bounding box center [35, 189] width 70 height 43
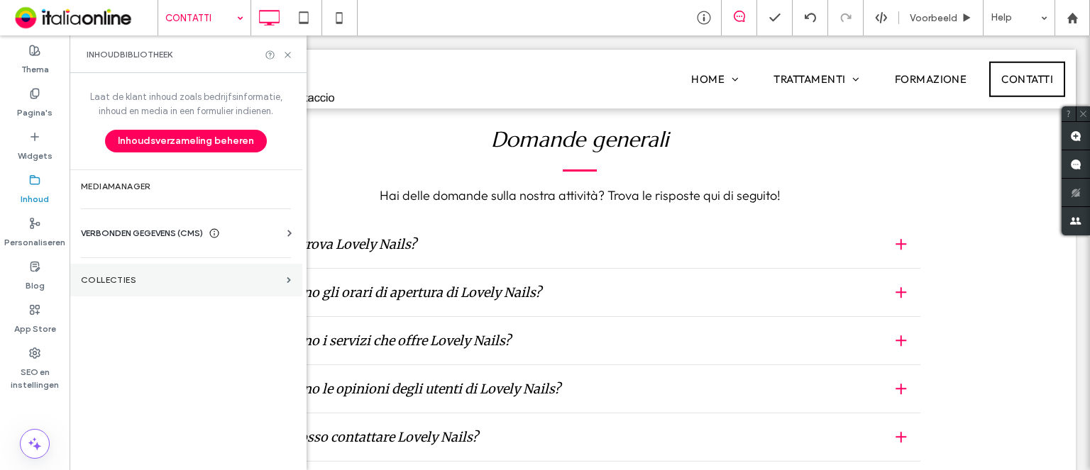
click at [170, 277] on label "COLLECTIES" at bounding box center [181, 280] width 200 height 10
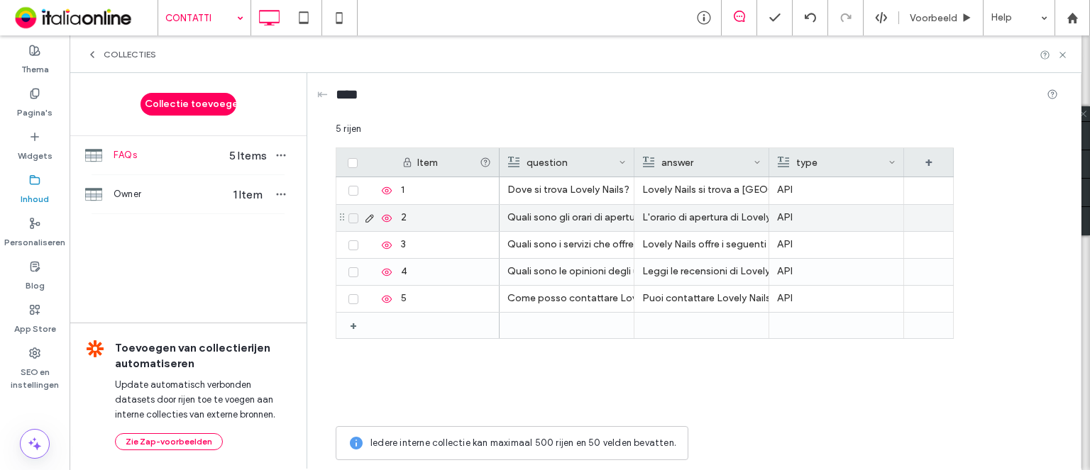
click at [675, 223] on div "L'orario di apertura di Lovely Nails è: Lunedì: 09:00 - 13:00, Lunedì: 16:00 - …" at bounding box center [701, 218] width 118 height 26
click at [673, 219] on div "L'orario di apertura di Lovely Nails è: Lunedì: 09:00 - 13:00, Lunedì: 16:00 - …" at bounding box center [702, 219] width 118 height 26
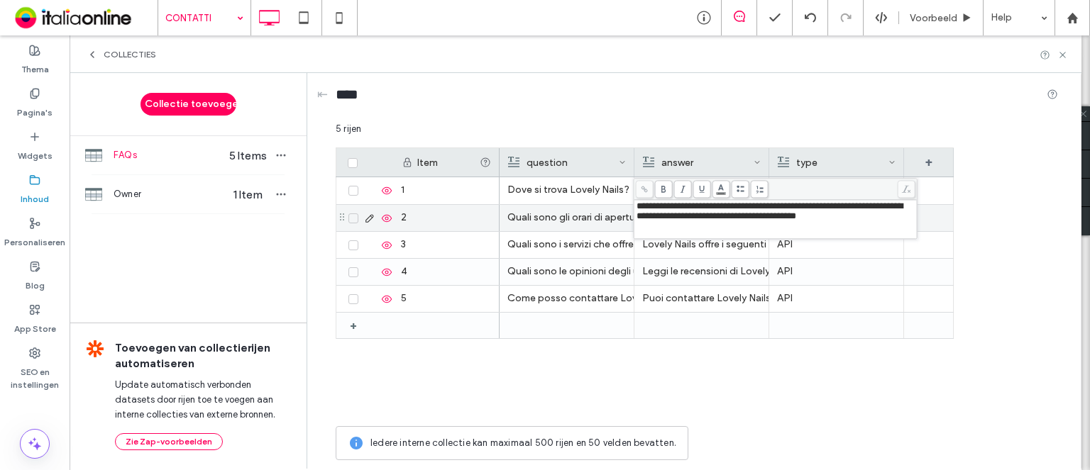
drag, startPoint x: 857, startPoint y: 215, endPoint x: 585, endPoint y: 175, distance: 275.4
click at [585, 175] on div "**********" at bounding box center [697, 294] width 722 height 345
click at [723, 214] on span "**********" at bounding box center [769, 210] width 266 height 19
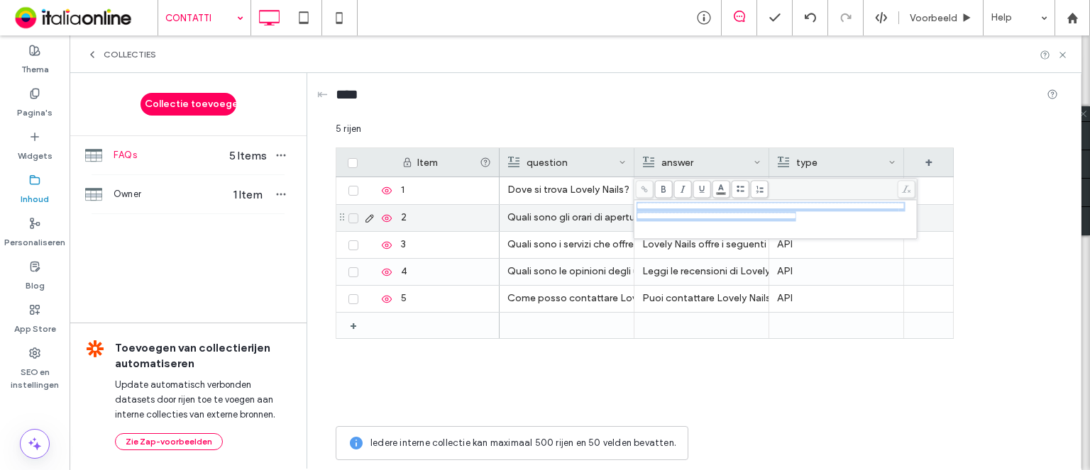
drag, startPoint x: 858, startPoint y: 222, endPoint x: 639, endPoint y: 197, distance: 220.6
click at [634, 194] on div "**********" at bounding box center [775, 208] width 284 height 61
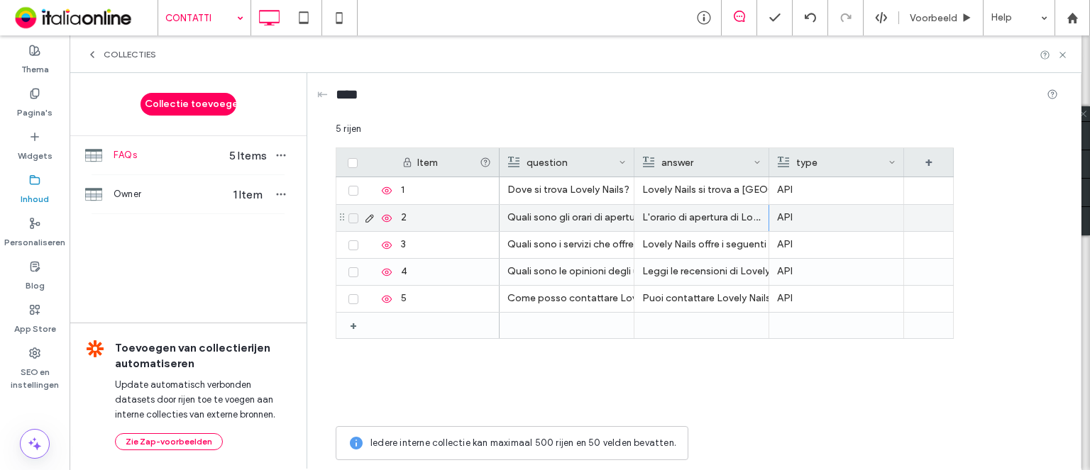
click at [993, 283] on div "Item question answer type + 1 2 3 4 5 + Dove si trova Lovely Nails? Lovely Nail…" at bounding box center [697, 284] width 722 height 272
click at [1061, 56] on use at bounding box center [1062, 55] width 6 height 6
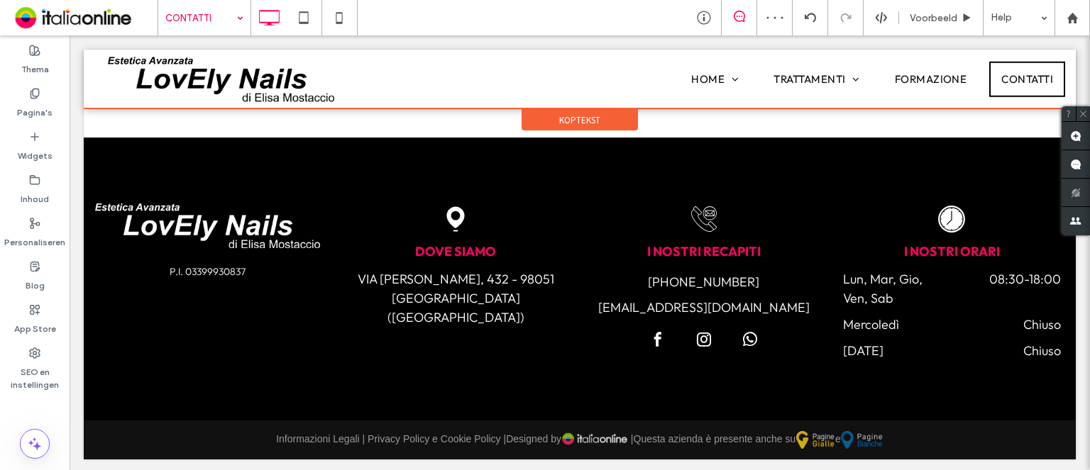
scroll to position [1752, 0]
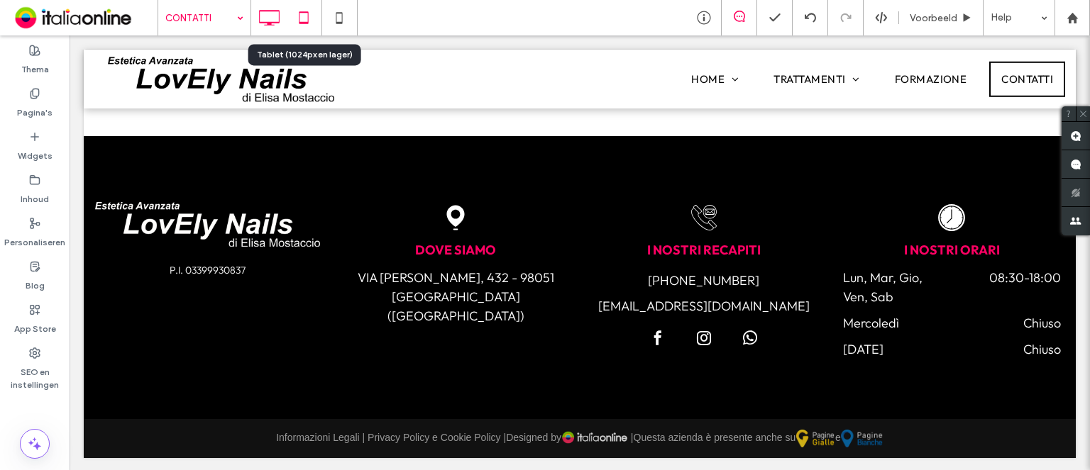
drag, startPoint x: 309, startPoint y: 22, endPoint x: 209, endPoint y: 18, distance: 100.1
click at [309, 22] on icon at bounding box center [303, 18] width 28 height 28
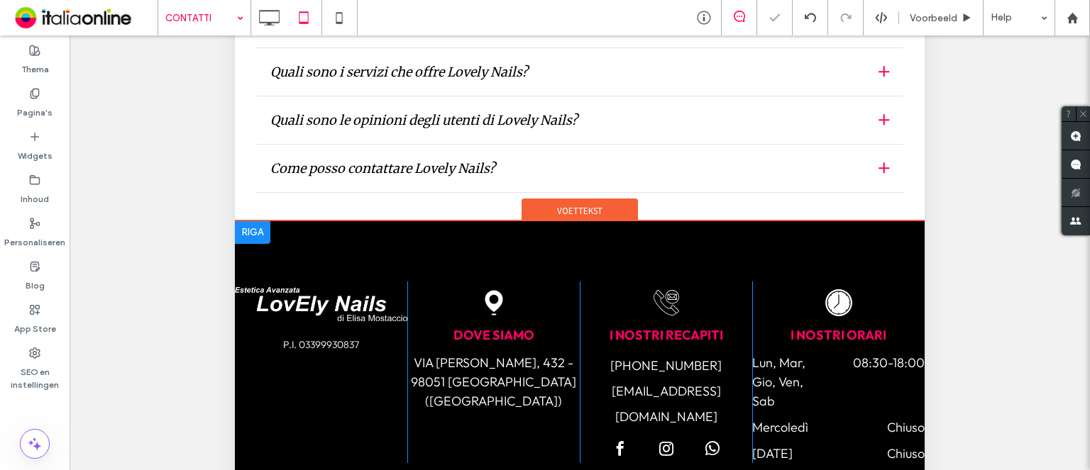
scroll to position [518, 0]
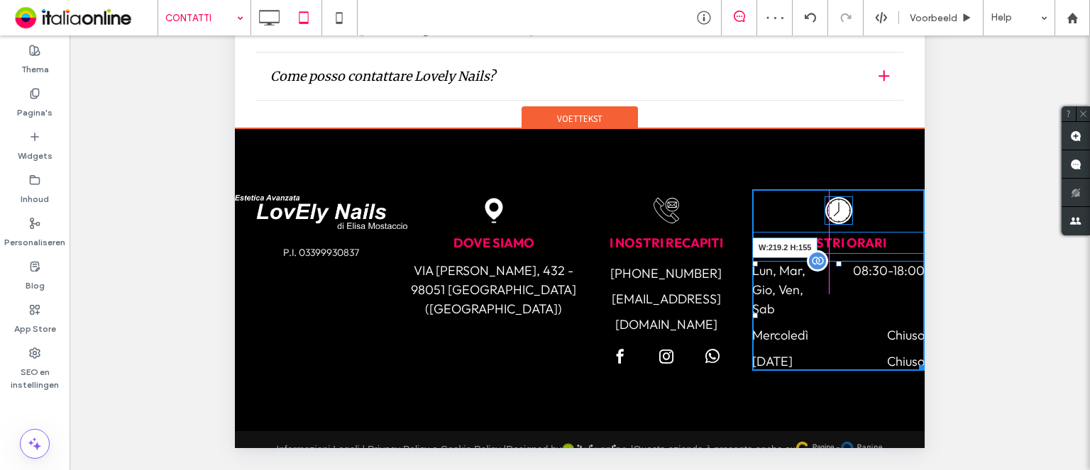
click at [914, 360] on div at bounding box center [919, 365] width 11 height 11
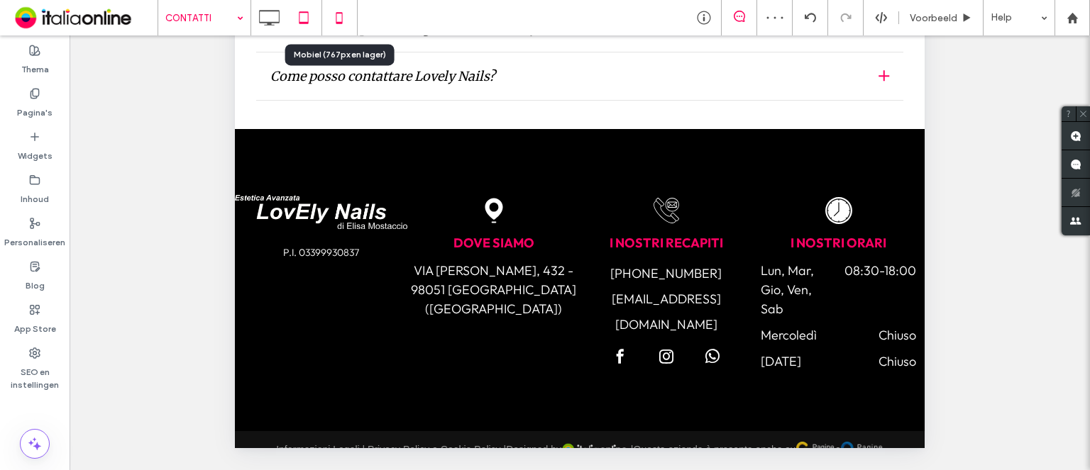
click at [343, 7] on icon at bounding box center [339, 18] width 28 height 28
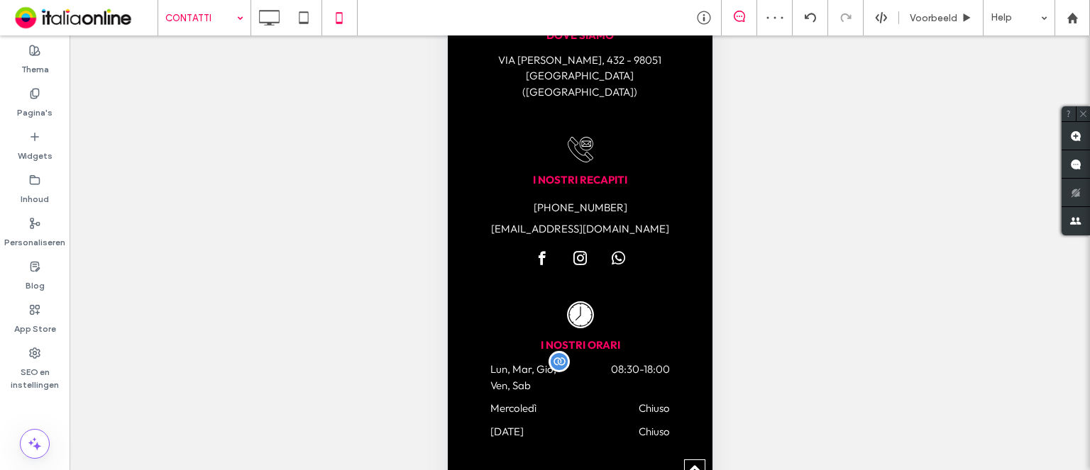
scroll to position [2386, 0]
